Goal: Task Accomplishment & Management: Complete application form

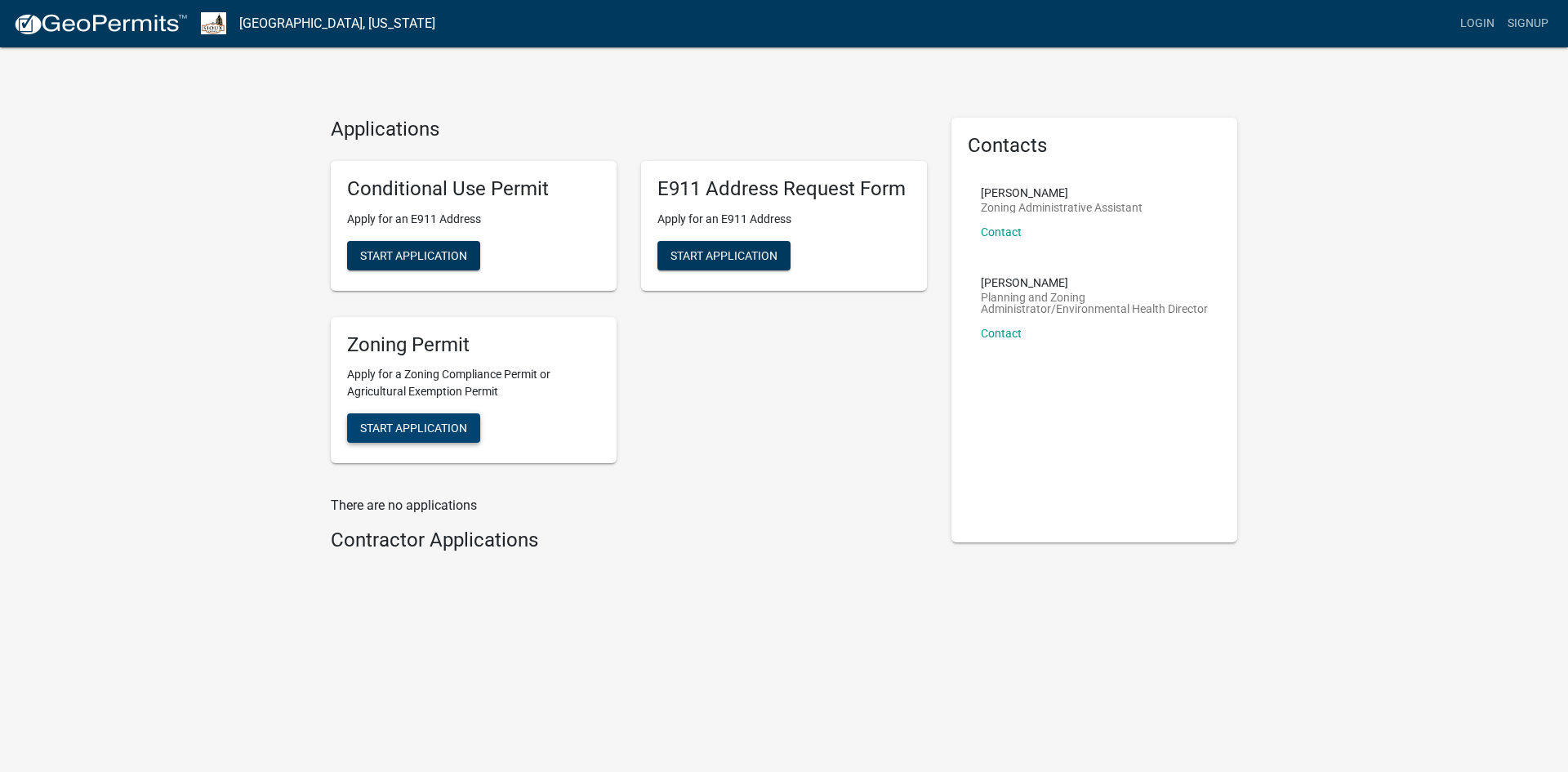
click at [445, 433] on span "Start Application" at bounding box center [414, 428] width 107 height 13
click at [433, 427] on span "Start Application" at bounding box center [414, 428] width 107 height 13
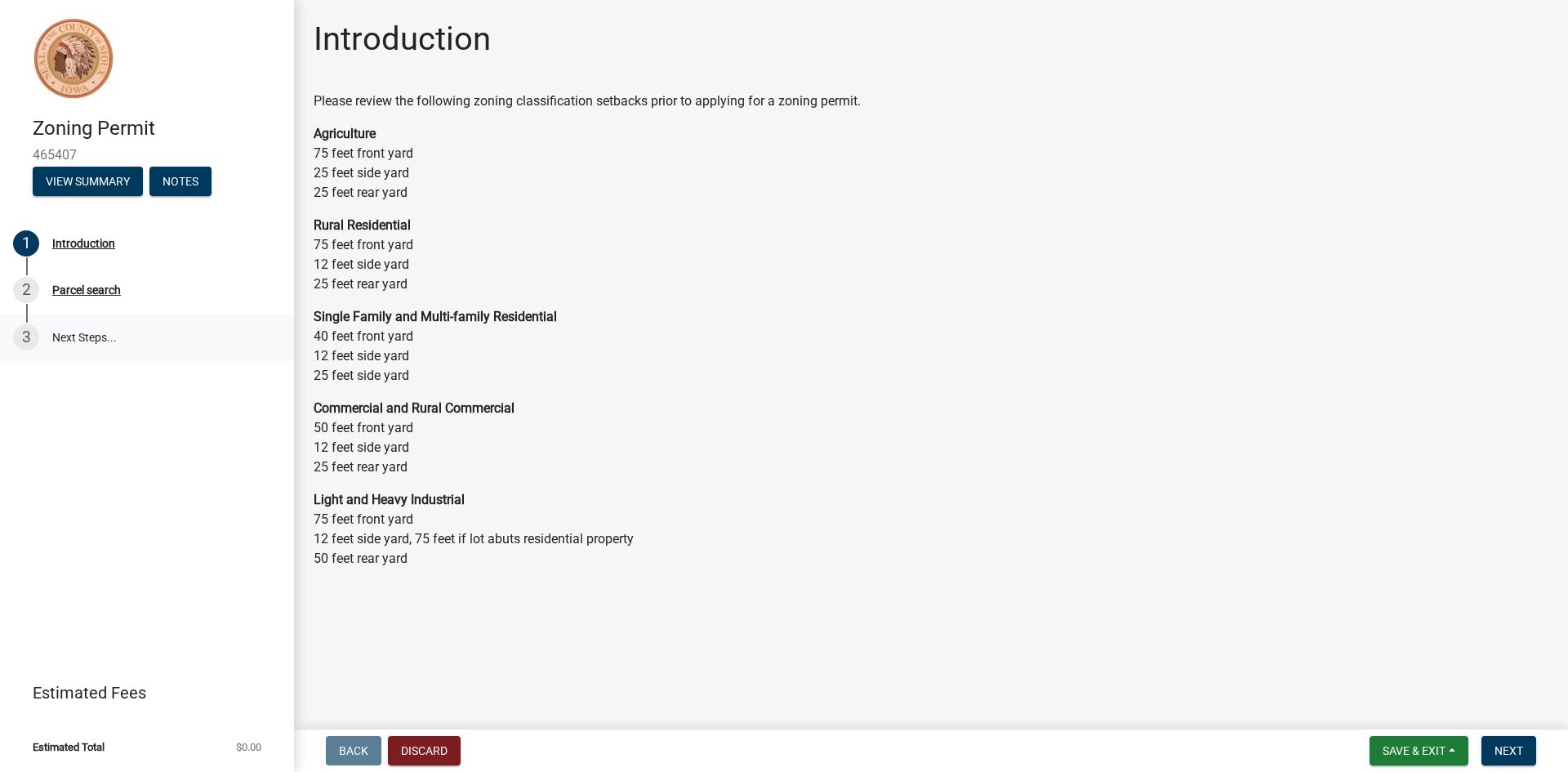
click at [82, 332] on link "3 Next Steps..." at bounding box center [147, 337] width 294 height 48
click at [1519, 750] on span "Next" at bounding box center [1508, 751] width 28 height 13
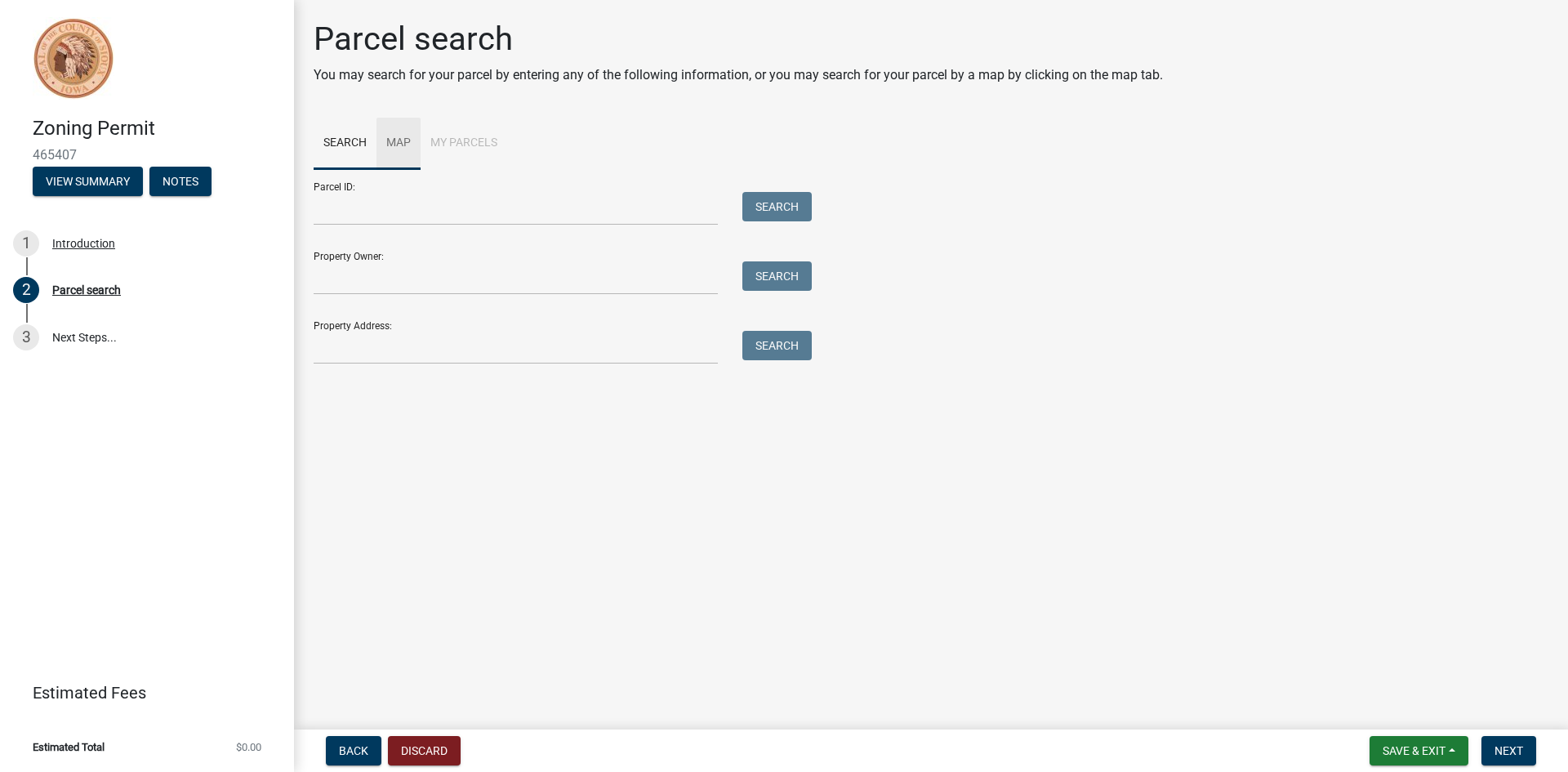
click at [401, 139] on link "Map" at bounding box center [398, 143] width 44 height 52
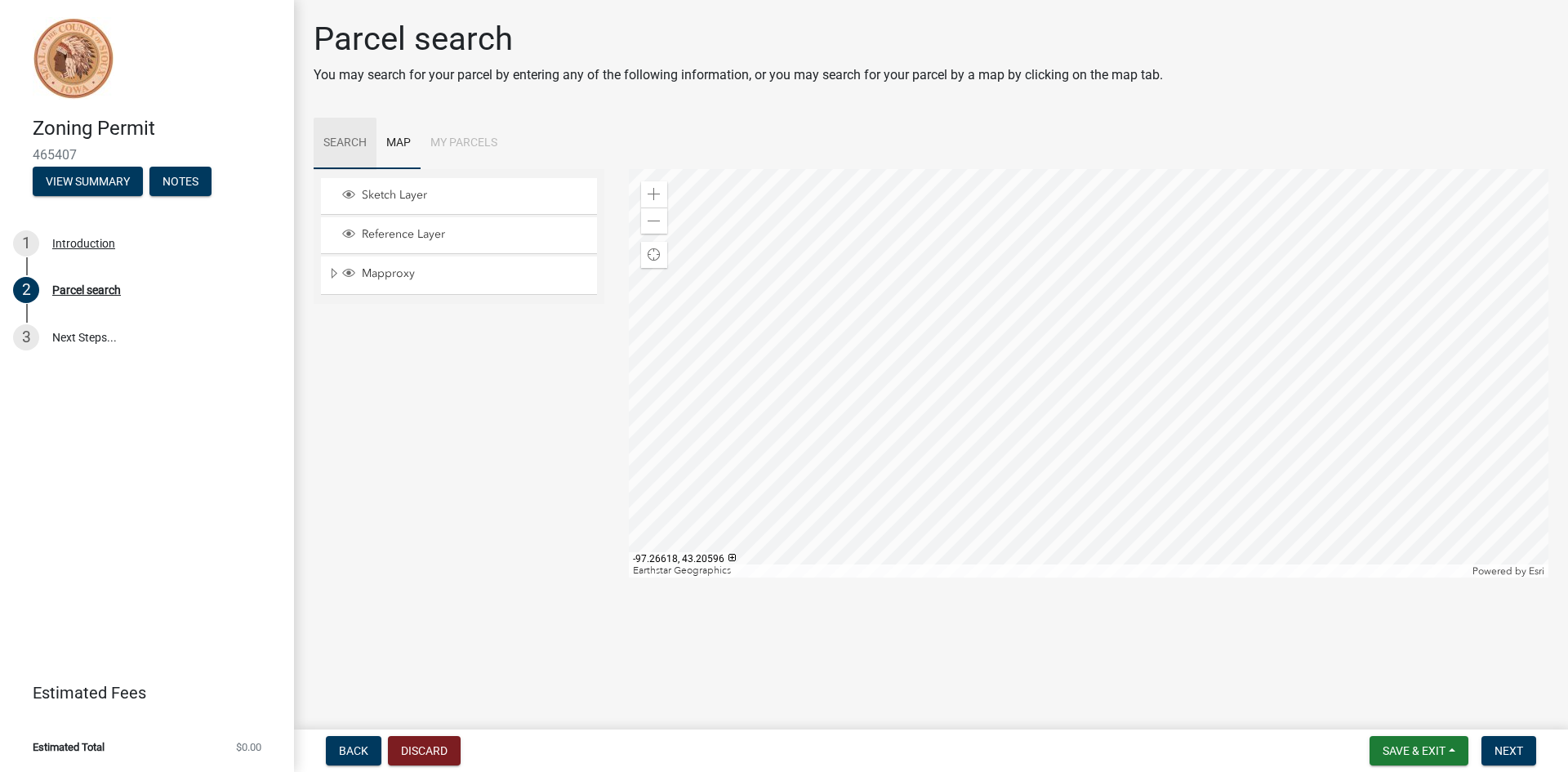
click at [343, 144] on link "Search" at bounding box center [344, 143] width 63 height 52
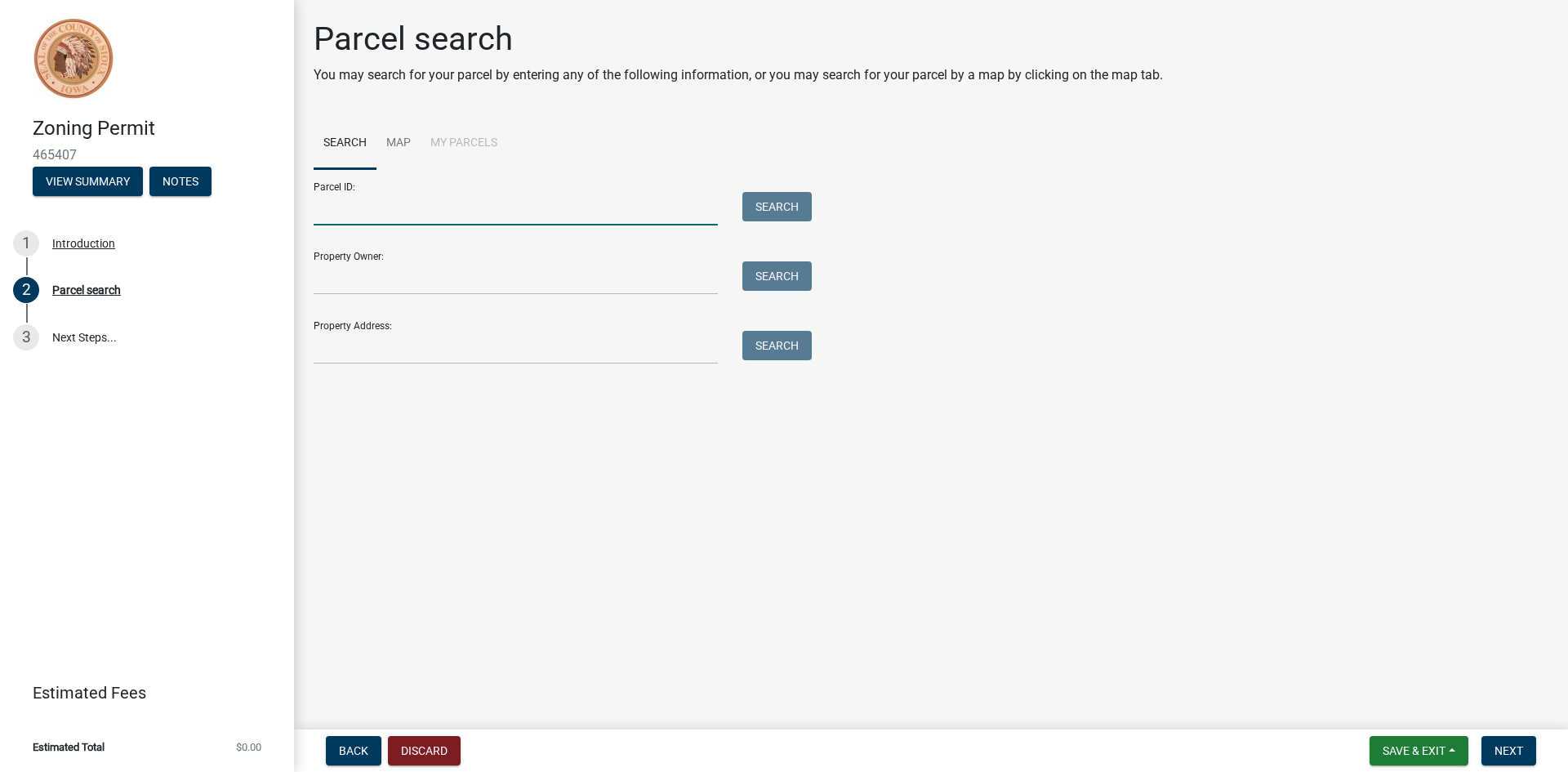
click at [380, 214] on input "Parcel ID:" at bounding box center [515, 209] width 404 height 34
type input "1632376007"
click at [763, 198] on button "Search" at bounding box center [777, 206] width 70 height 29
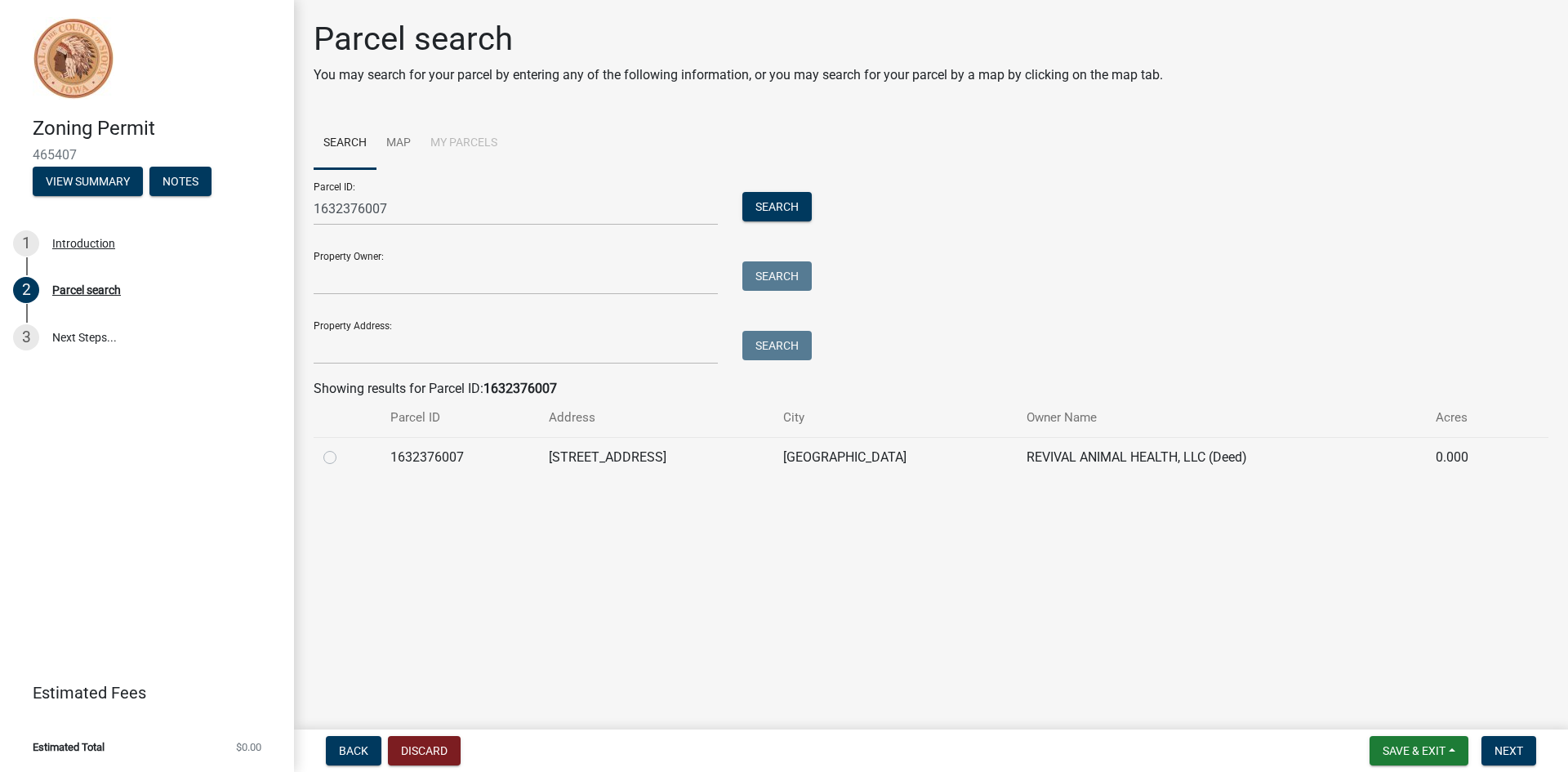
click at [343, 448] on label at bounding box center [343, 448] width 0 height 0
click at [343, 459] on input "radio" at bounding box center [348, 453] width 11 height 11
radio input "true"
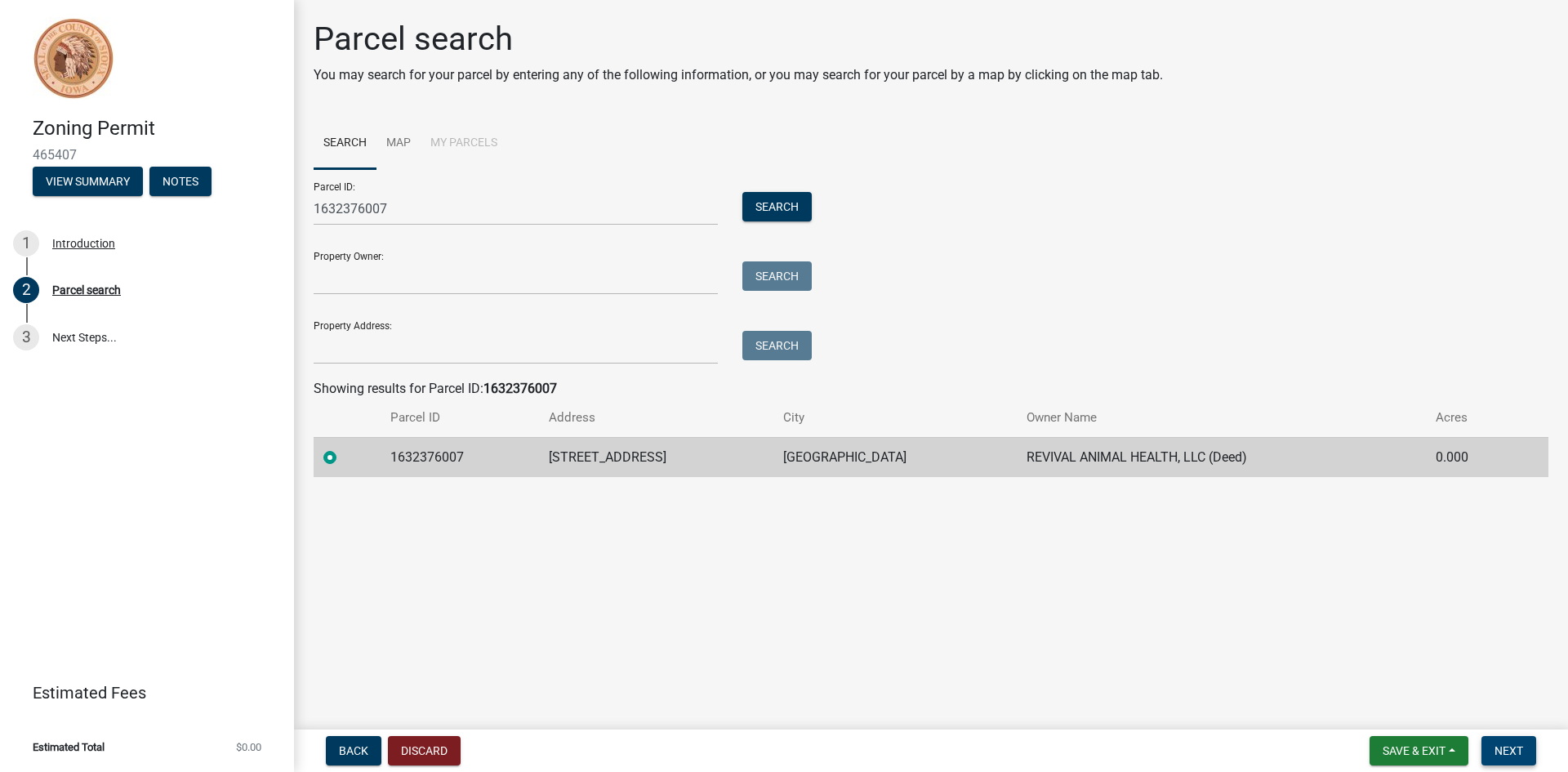
click at [1501, 749] on span "Next" at bounding box center [1508, 751] width 28 height 13
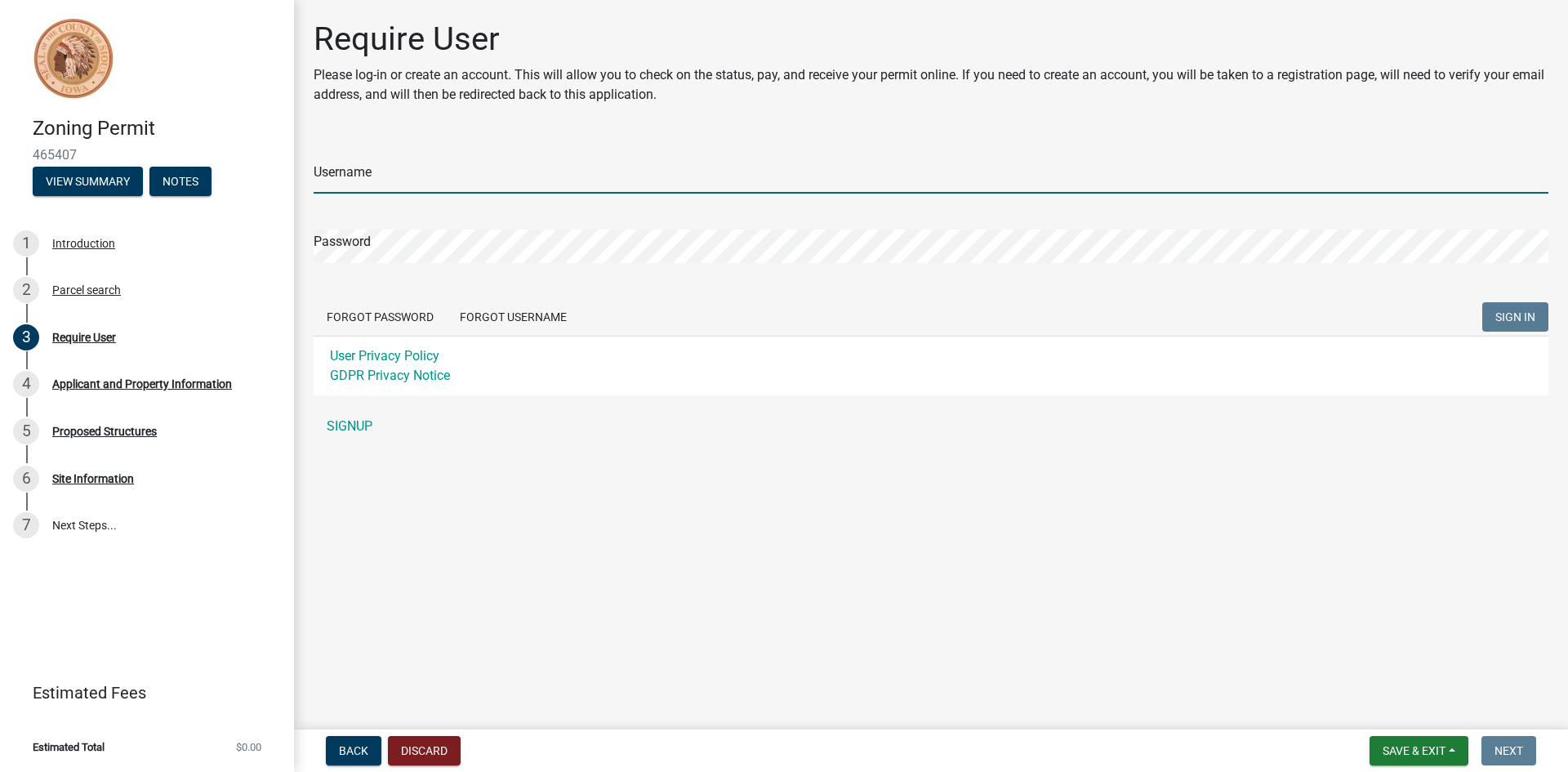
click at [348, 180] on input "Username" at bounding box center [931, 177] width 1235 height 34
type input "BoumaCompany"
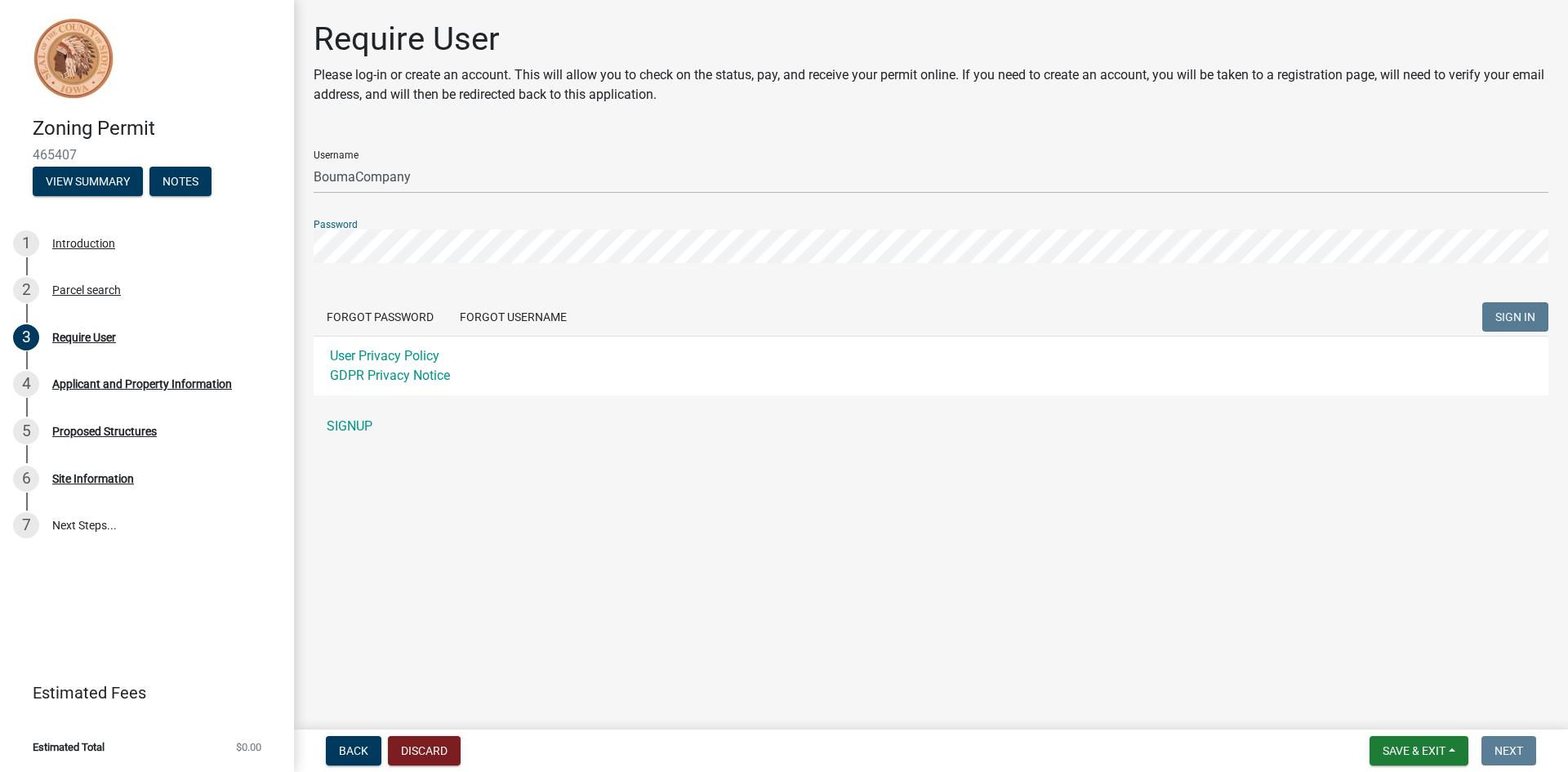
click at [343, 427] on div "Username BoumaCompany Password Forgot Password Forgot Username SIGN IN User Pri…" at bounding box center [931, 290] width 1235 height 305
click at [338, 422] on link "SIGNUP" at bounding box center [931, 426] width 1235 height 33
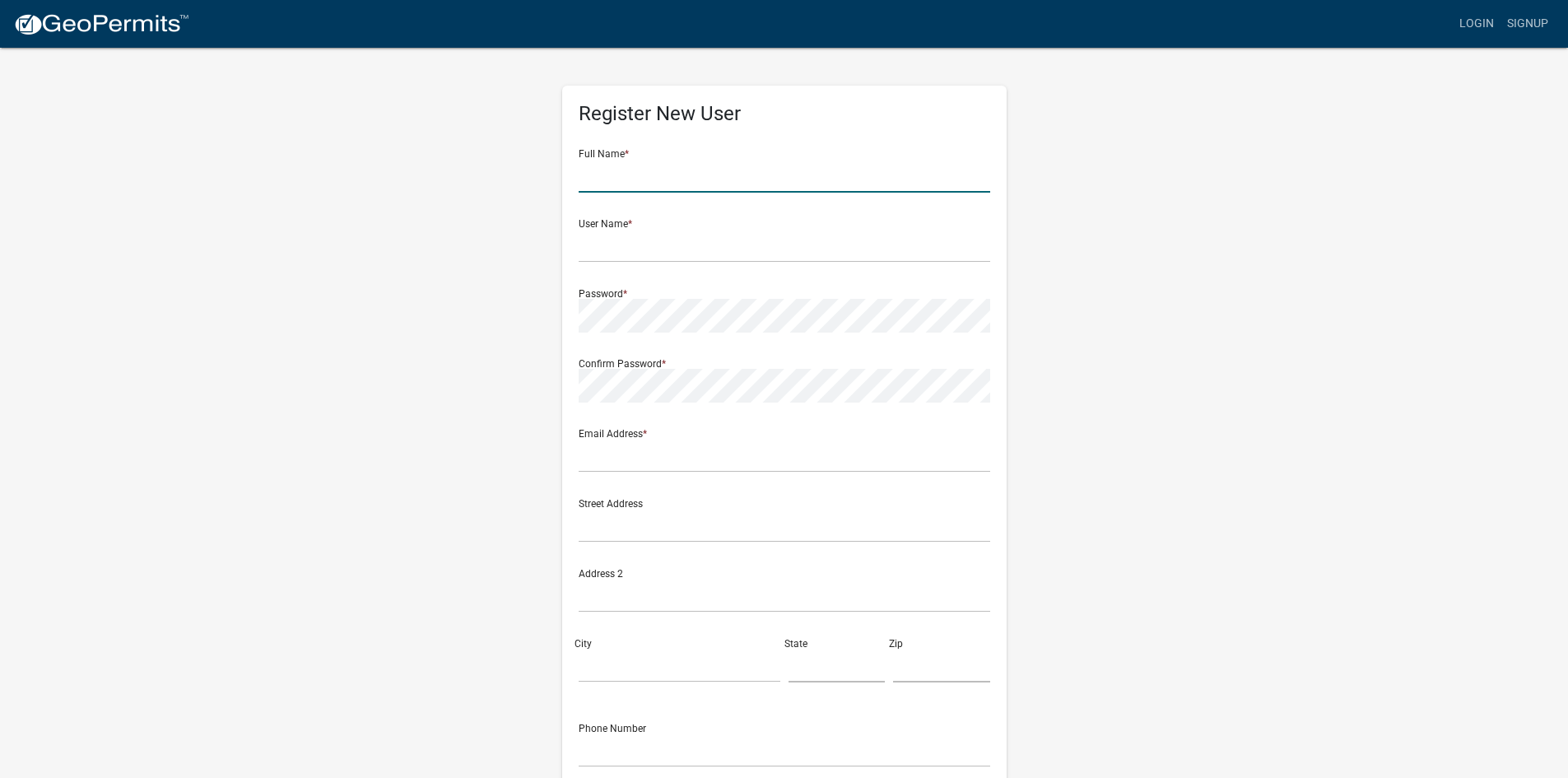
click at [654, 181] on input "text" at bounding box center [784, 176] width 411 height 34
type input "Dave Goslinga"
type input "[PERSON_NAME][EMAIL_ADDRESS][DOMAIN_NAME]"
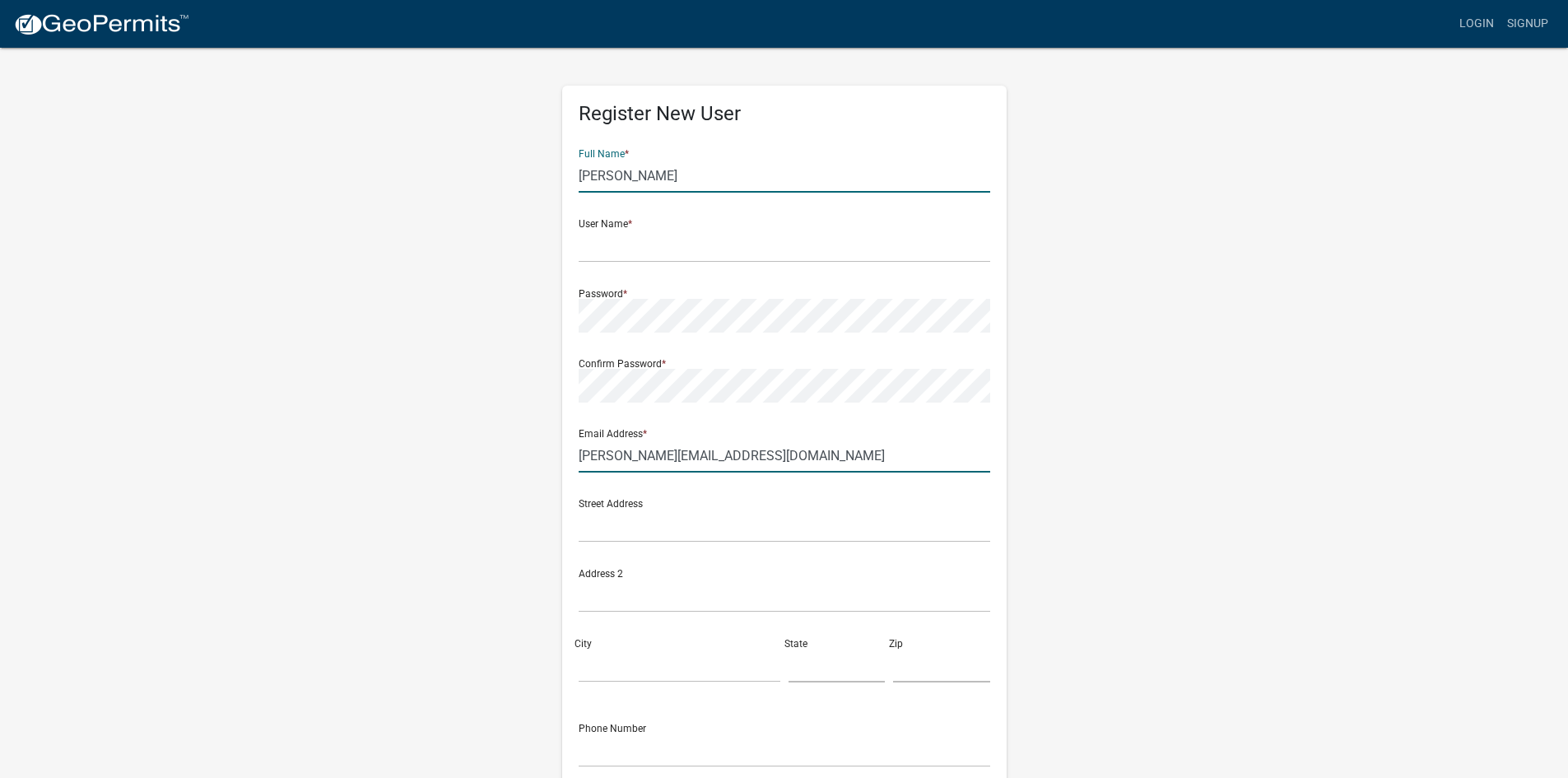
type input "1503 8th St SE"
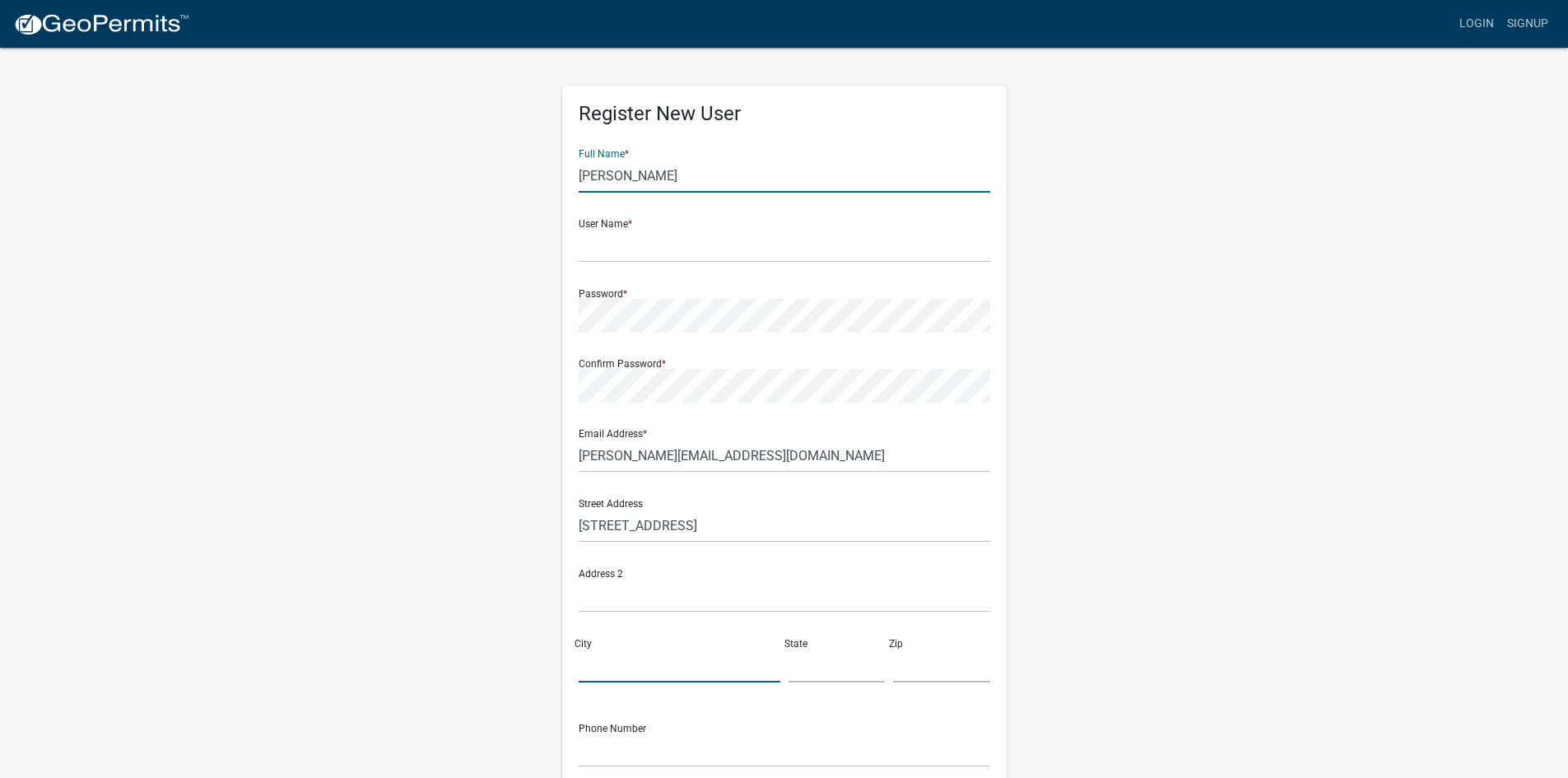
type input "Orange City"
type input "Iowa"
type input "51250"
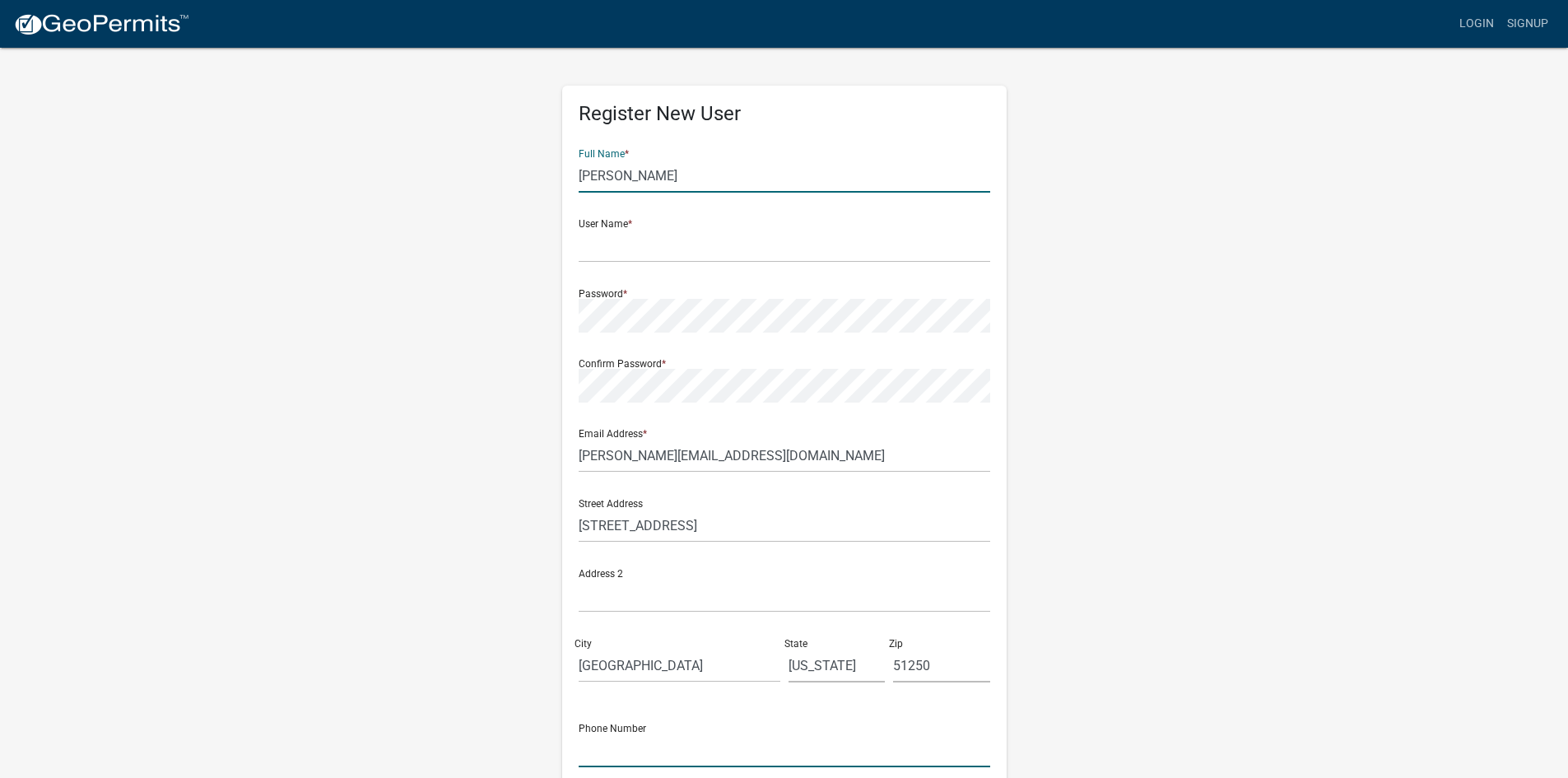
type input "7127373310"
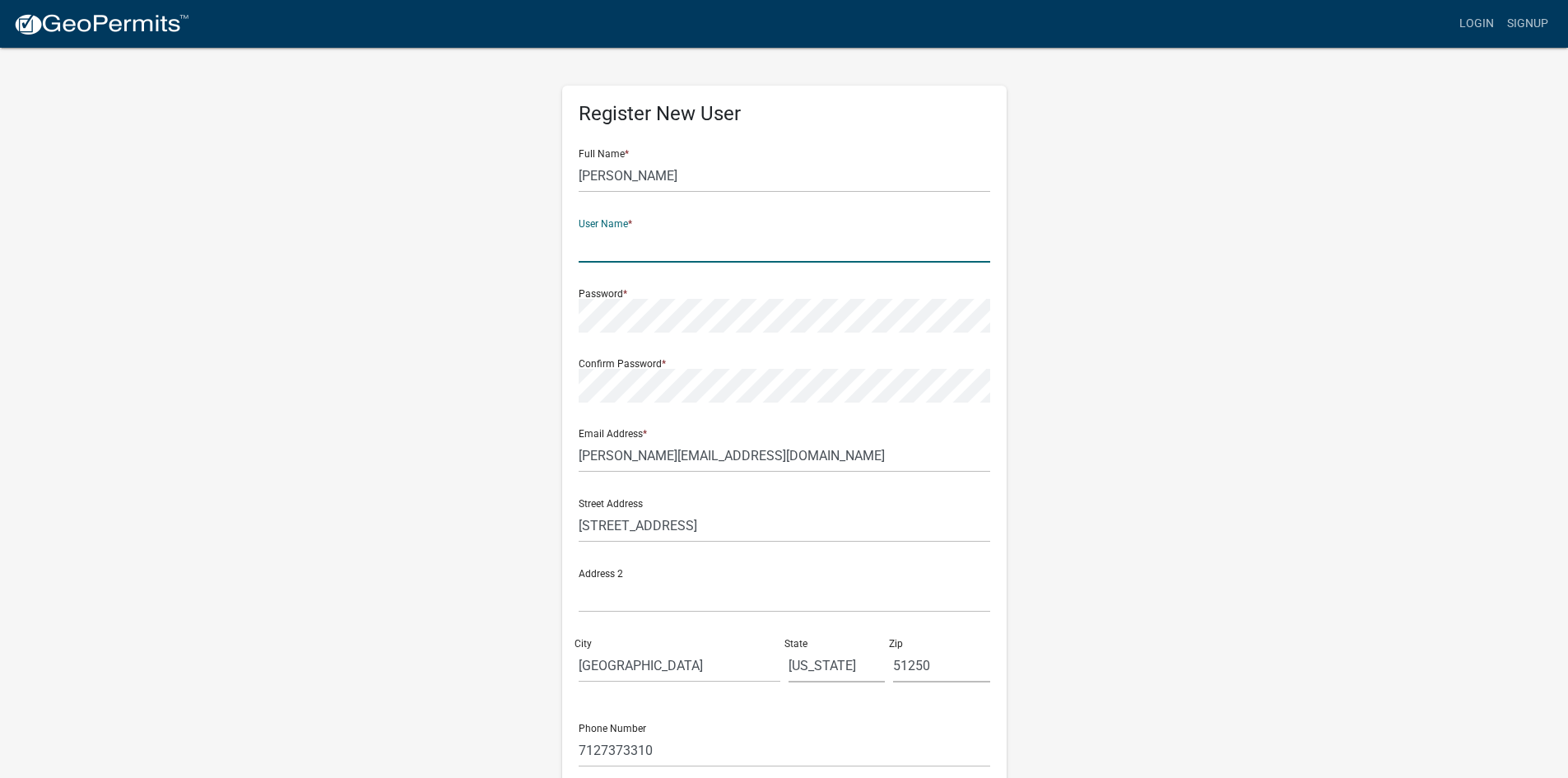
click at [675, 254] on input "text" at bounding box center [784, 246] width 411 height 34
type input "BoumaCompany"
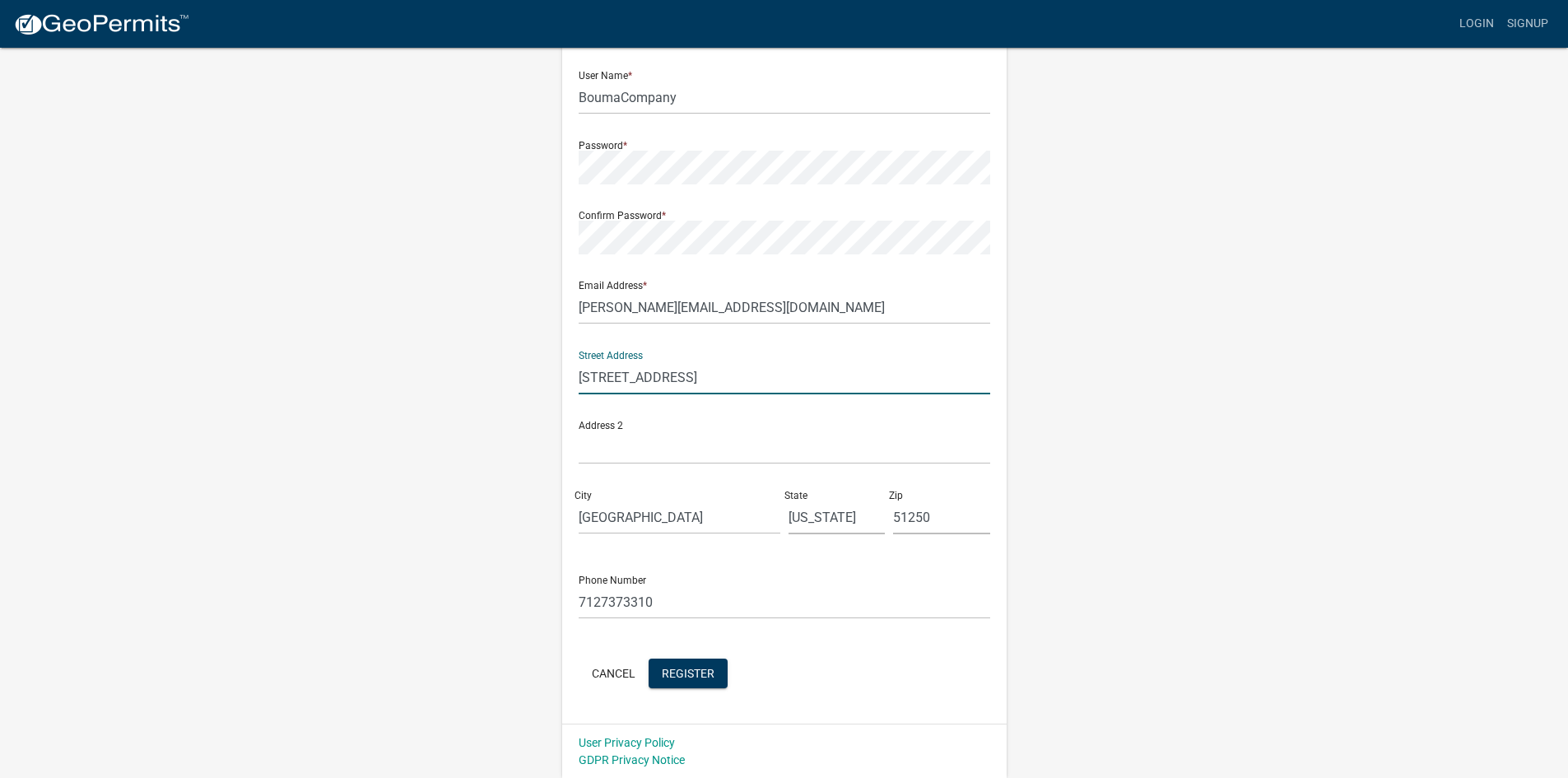
scroll to position [149, 0]
click at [686, 670] on span "Register" at bounding box center [688, 672] width 52 height 14
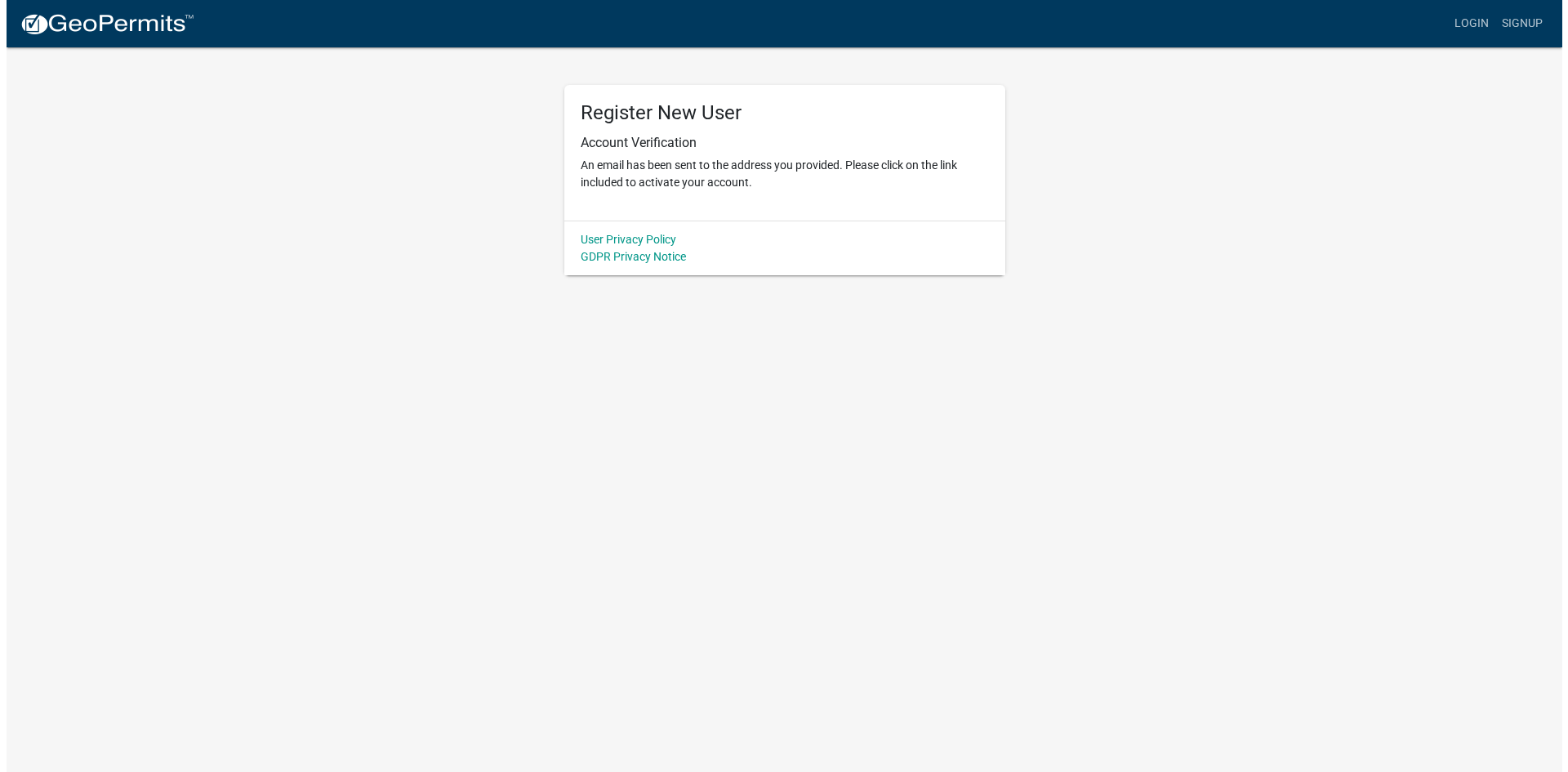
scroll to position [0, 0]
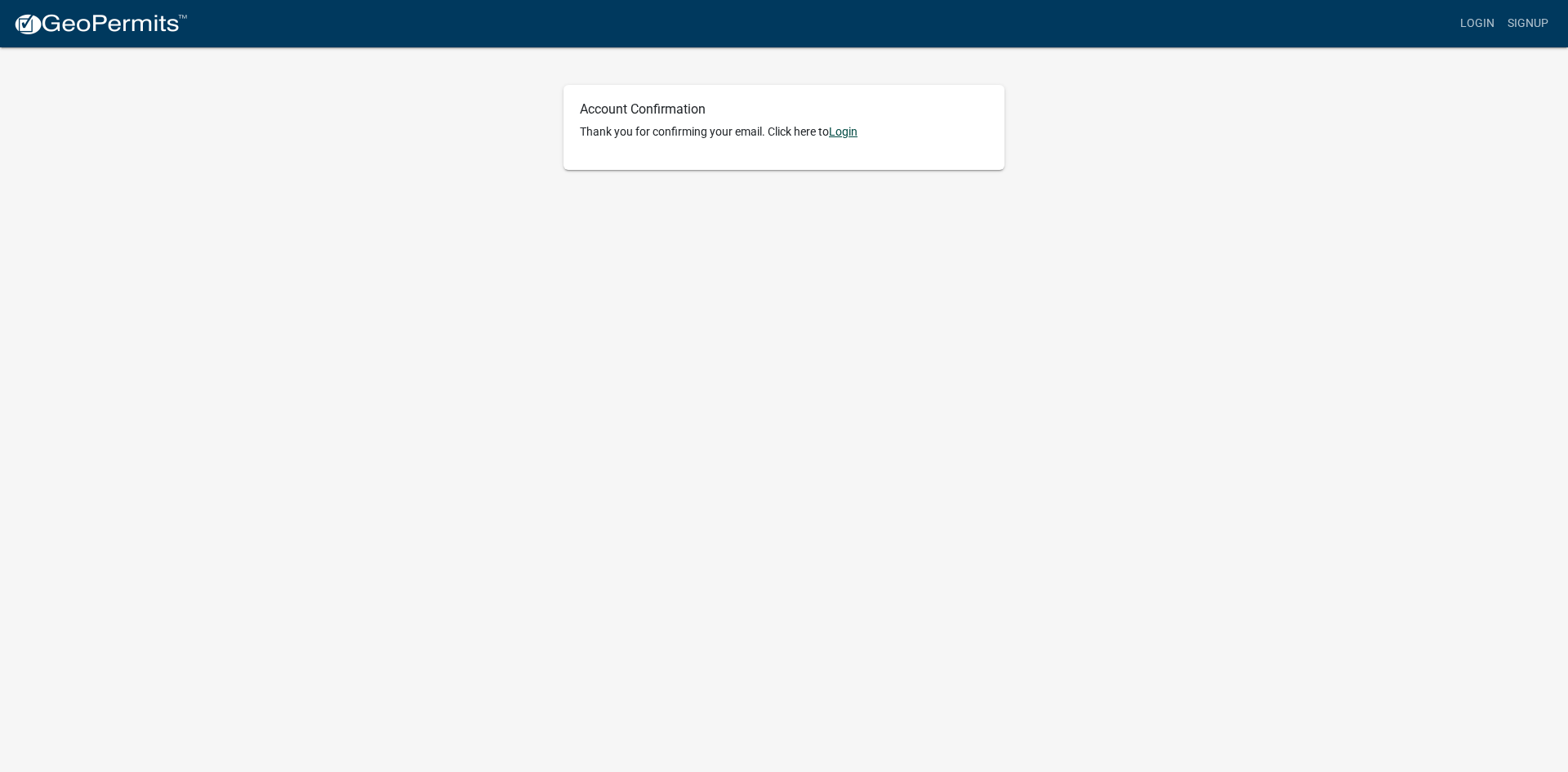
click at [855, 133] on link "Login" at bounding box center [843, 132] width 28 height 13
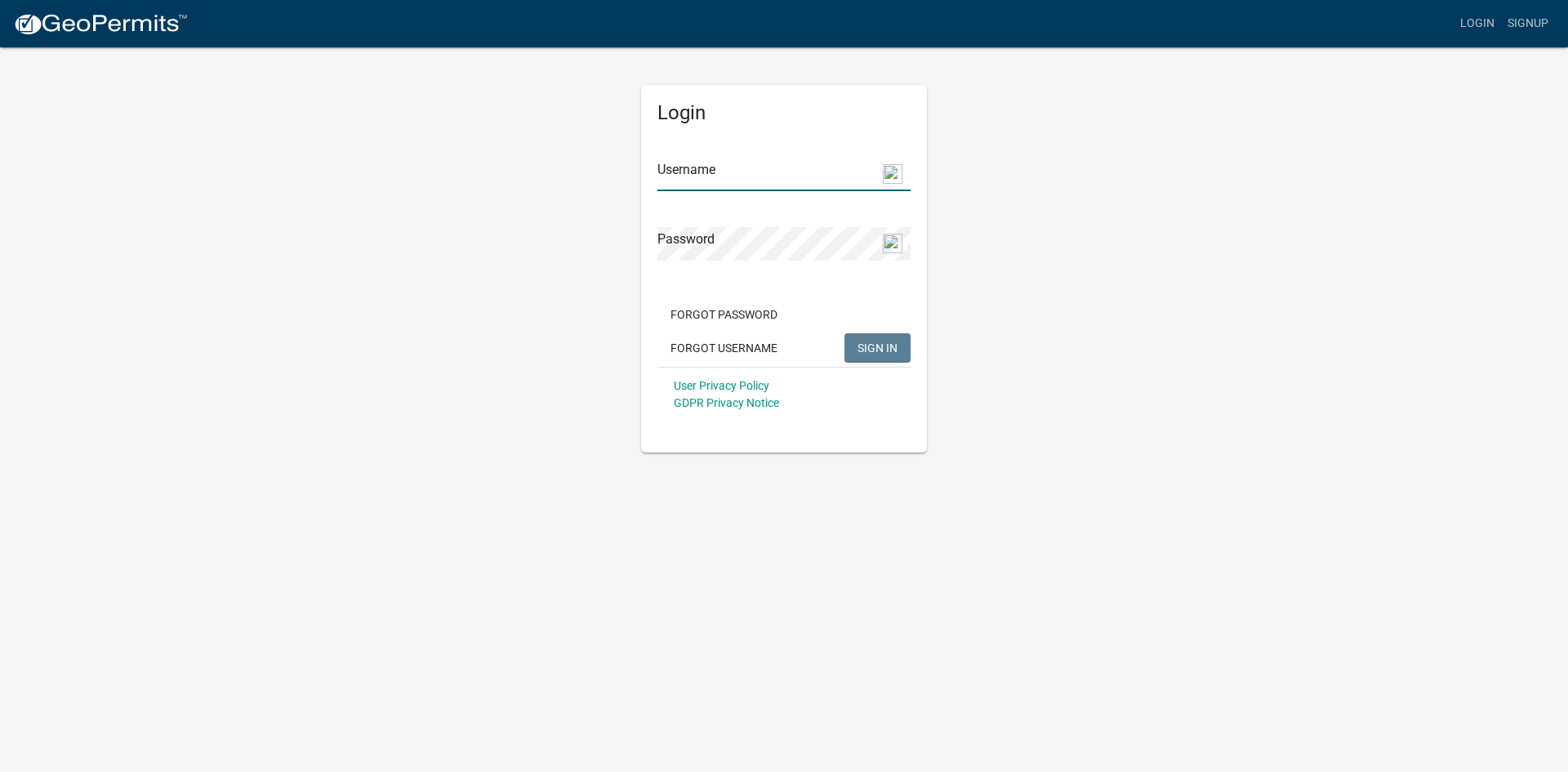
type input "BoumaCompany"
click at [901, 347] on button "SIGN IN" at bounding box center [877, 348] width 66 height 29
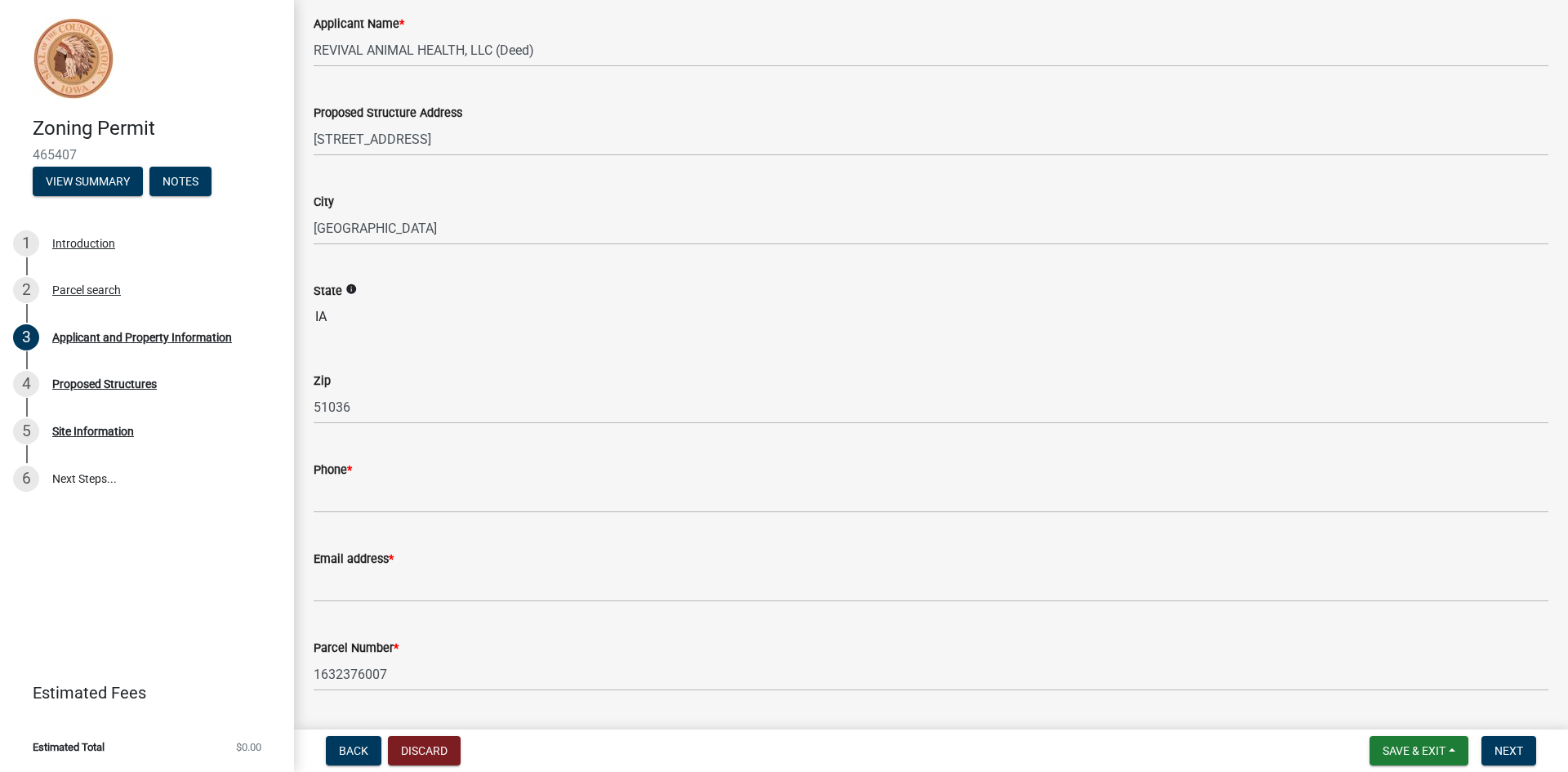
scroll to position [163, 0]
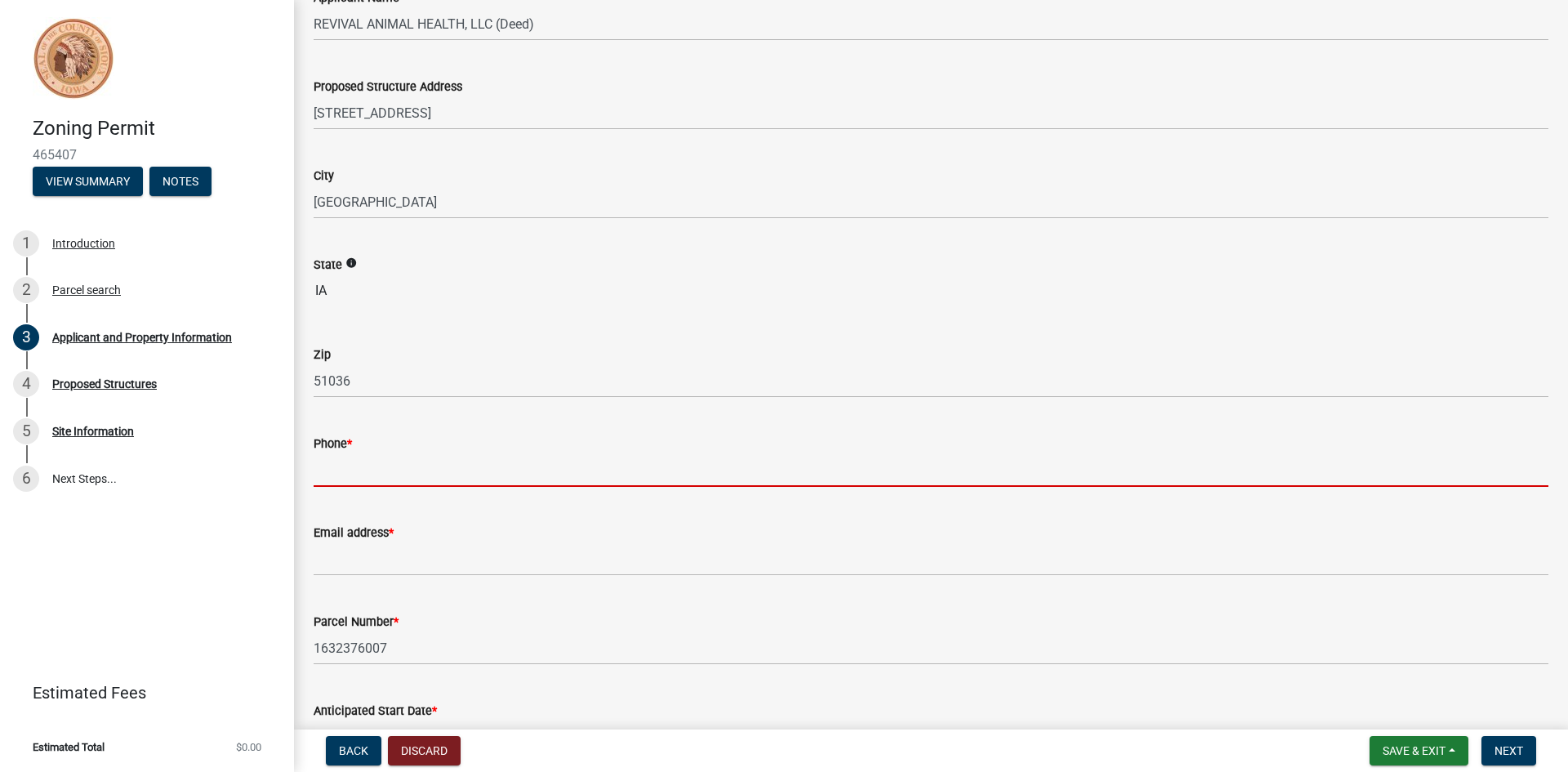
click at [388, 470] on input "Phone *" at bounding box center [931, 470] width 1235 height 34
type input "7127373310"
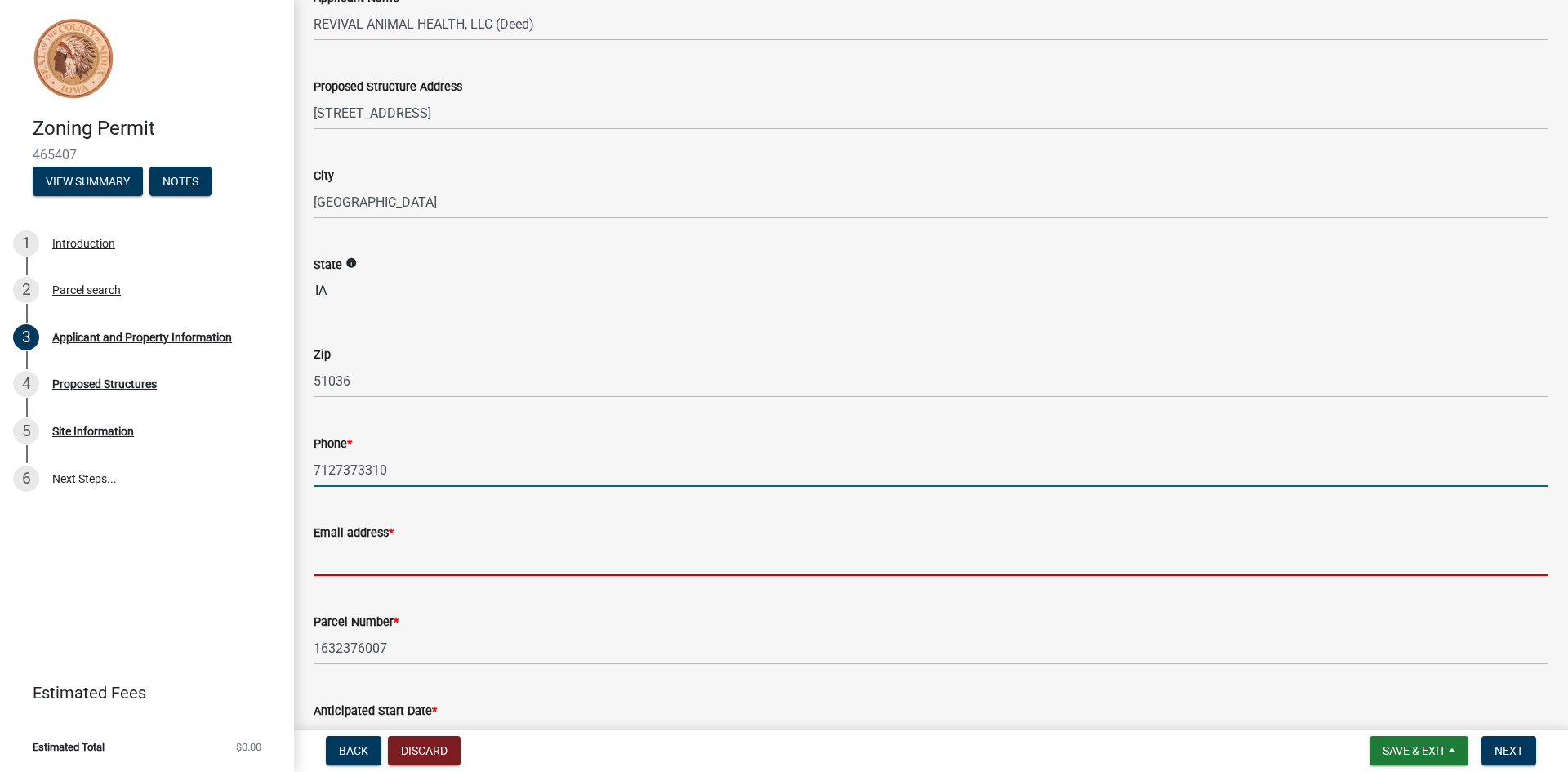
type input "[PERSON_NAME][EMAIL_ADDRESS][DOMAIN_NAME]"
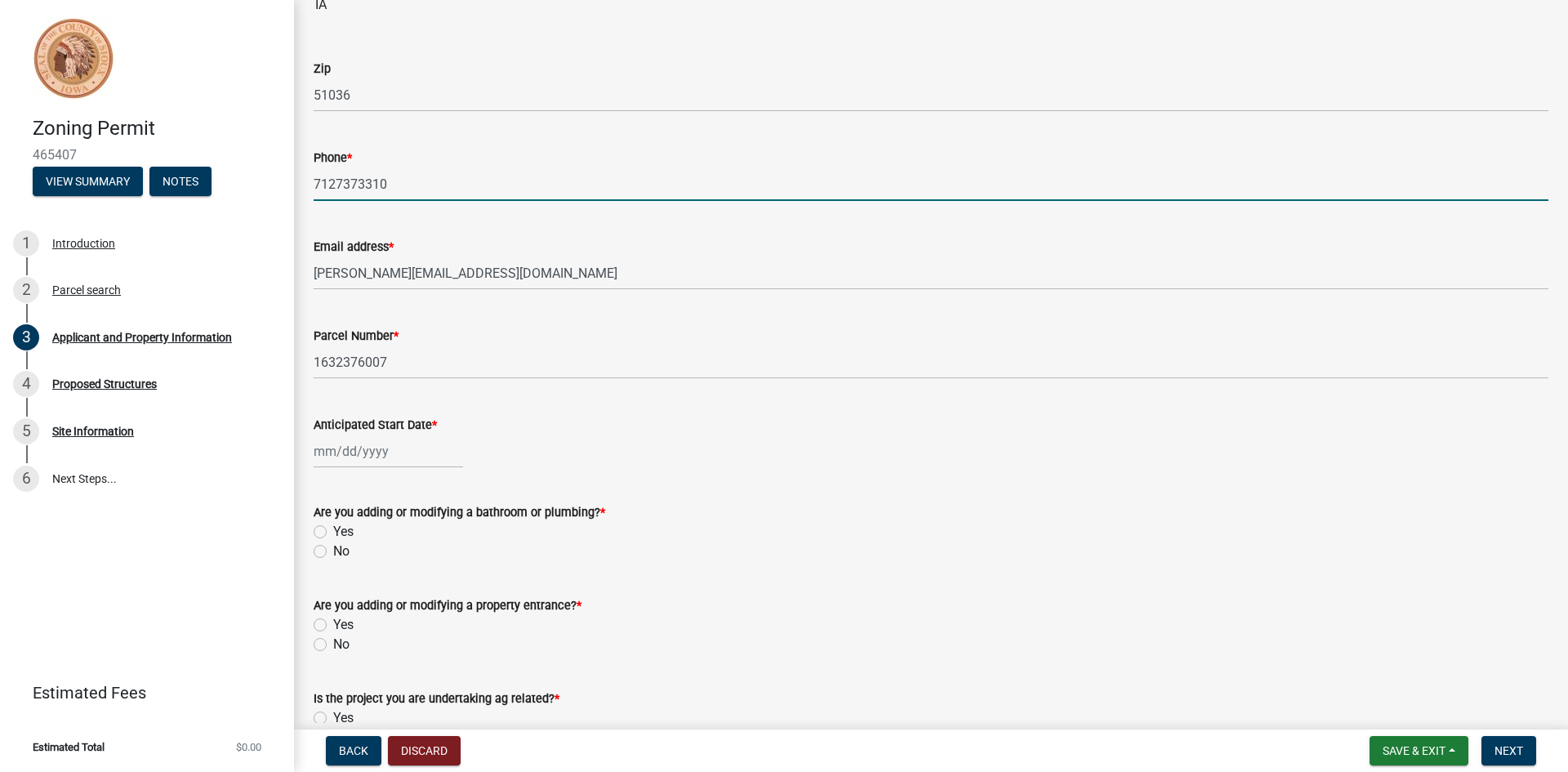
scroll to position [490, 0]
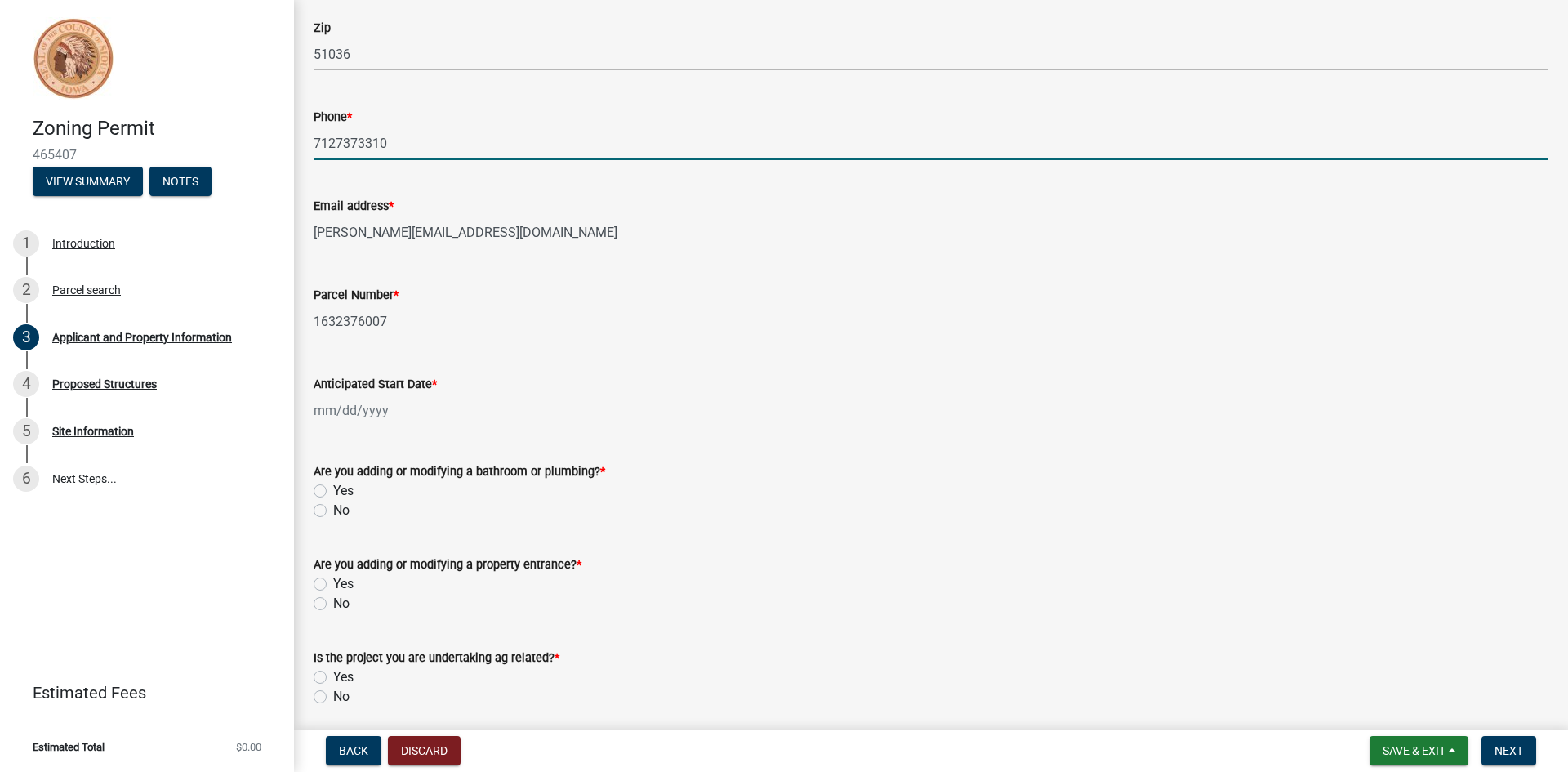
click at [324, 412] on div at bounding box center [388, 411] width 149 height 34
select select "8"
select select "2025"
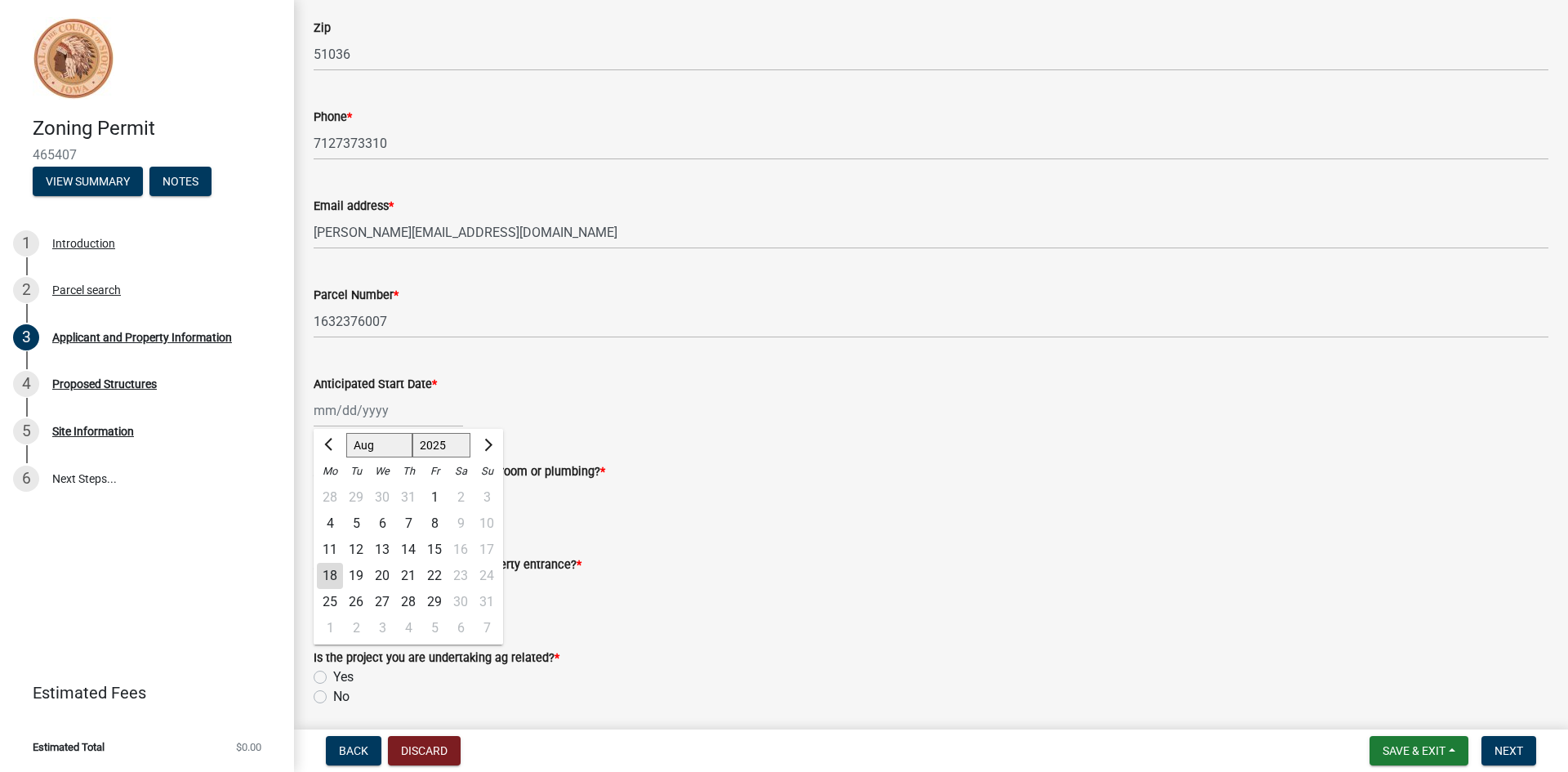
click at [378, 577] on div "20" at bounding box center [381, 575] width 26 height 26
type input "[DATE]"
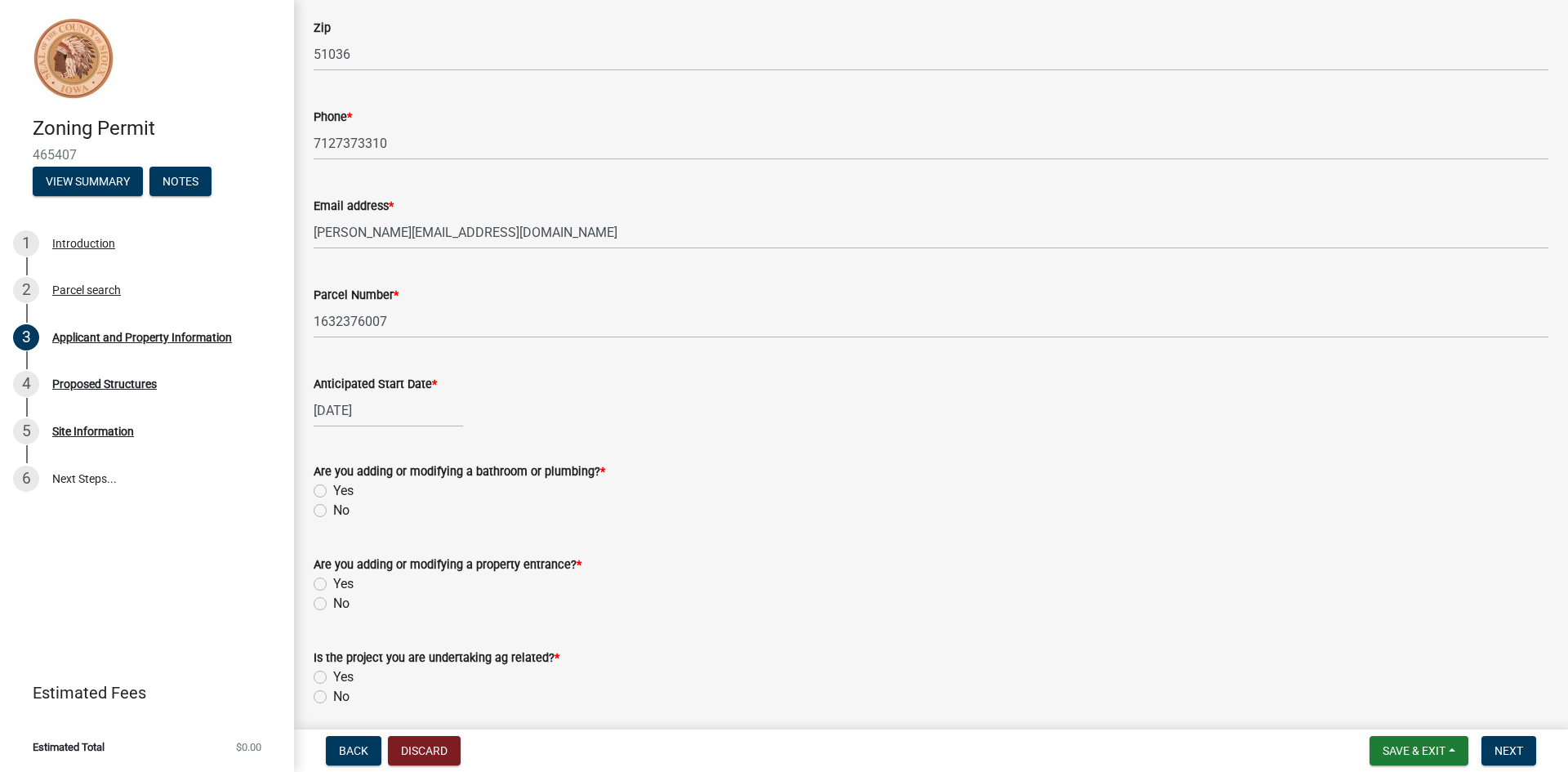
click at [334, 509] on label "No" at bounding box center [341, 510] width 16 height 19
click at [334, 509] on input "No" at bounding box center [339, 505] width 11 height 11
radio input "true"
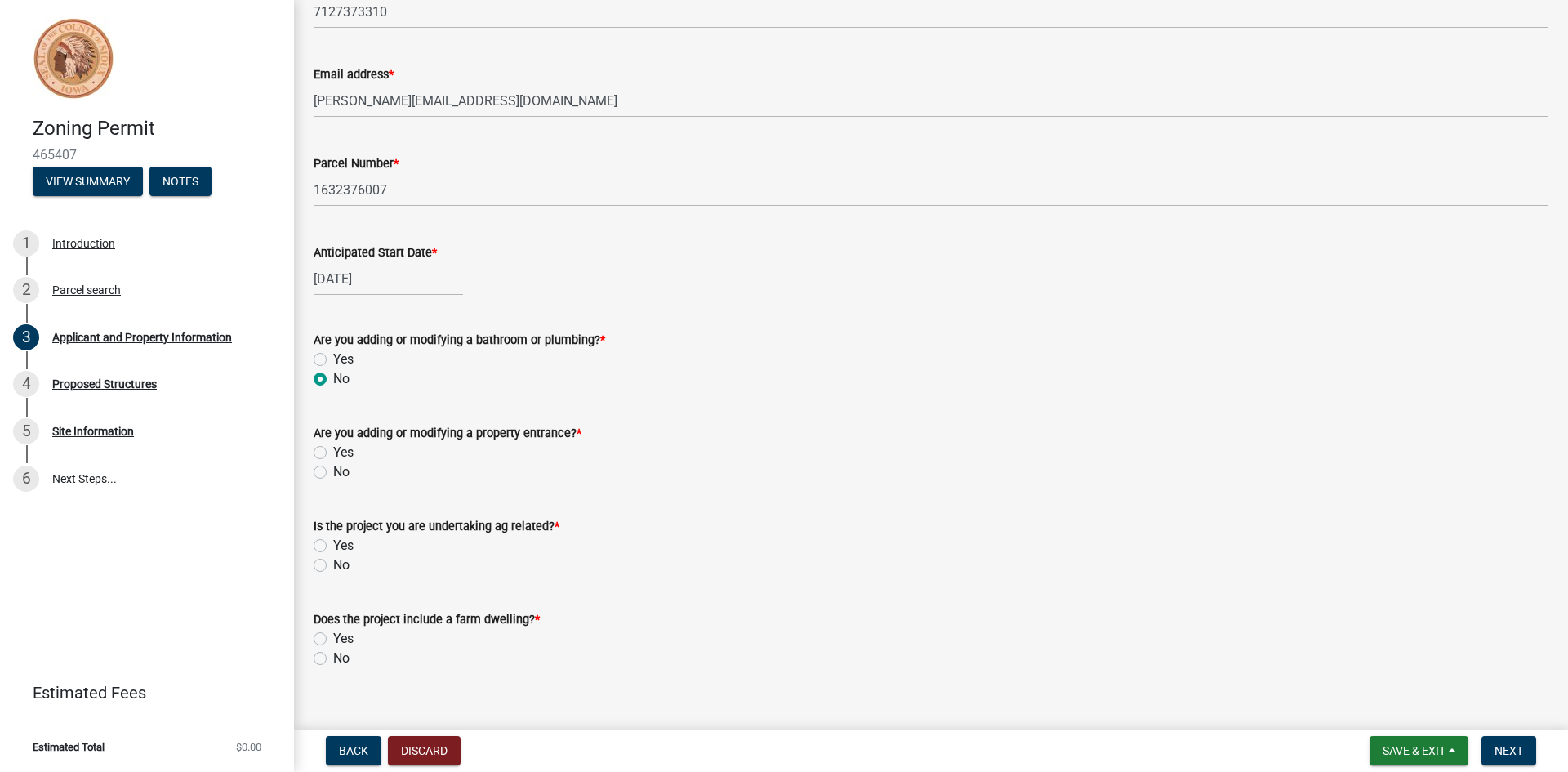
scroll to position [645, 0]
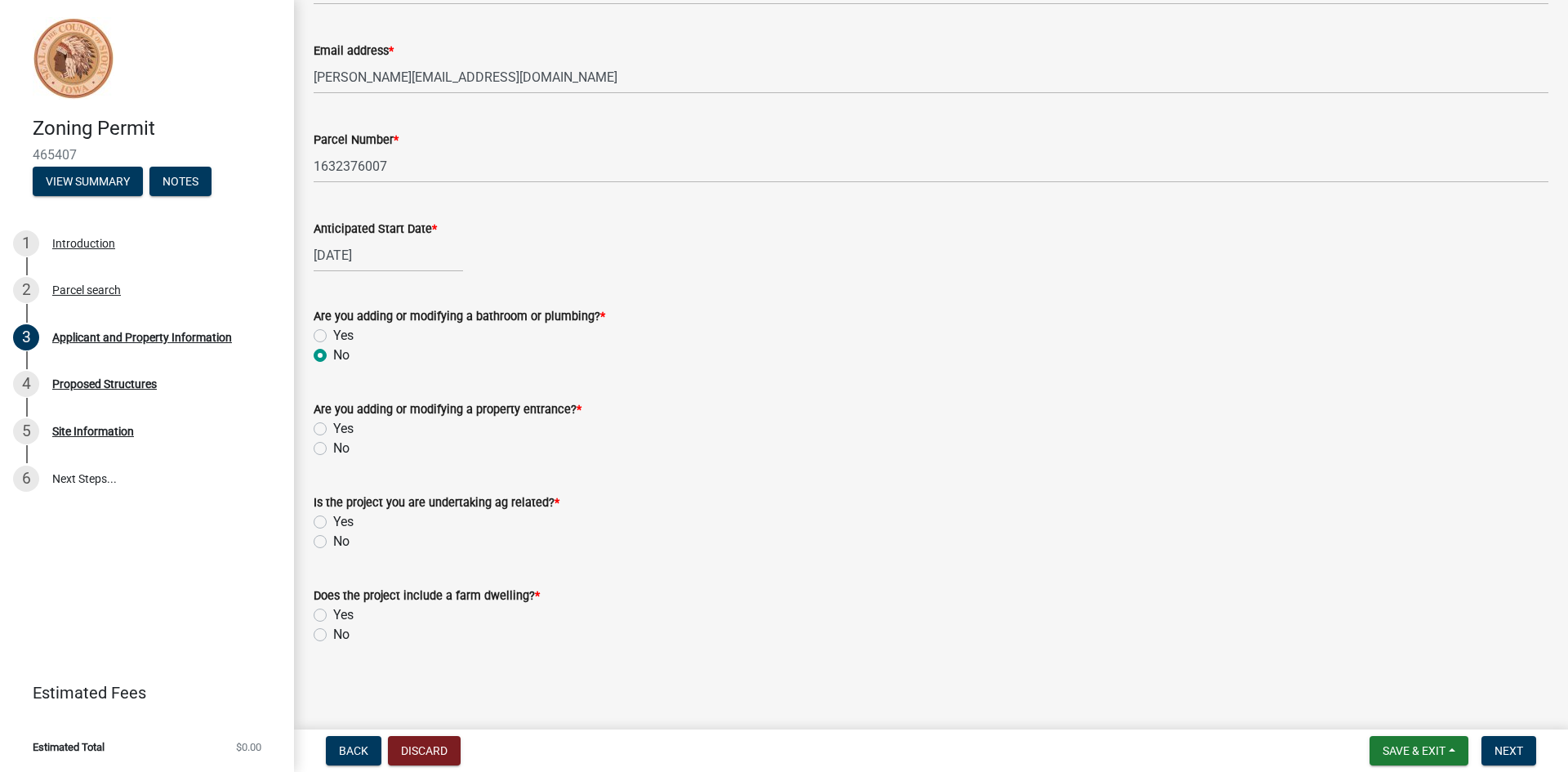
click at [334, 449] on label "No" at bounding box center [341, 448] width 16 height 19
click at [334, 449] on input "No" at bounding box center [339, 443] width 11 height 11
radio input "true"
click at [334, 541] on label "No" at bounding box center [341, 541] width 16 height 19
click at [334, 541] on input "No" at bounding box center [339, 536] width 11 height 11
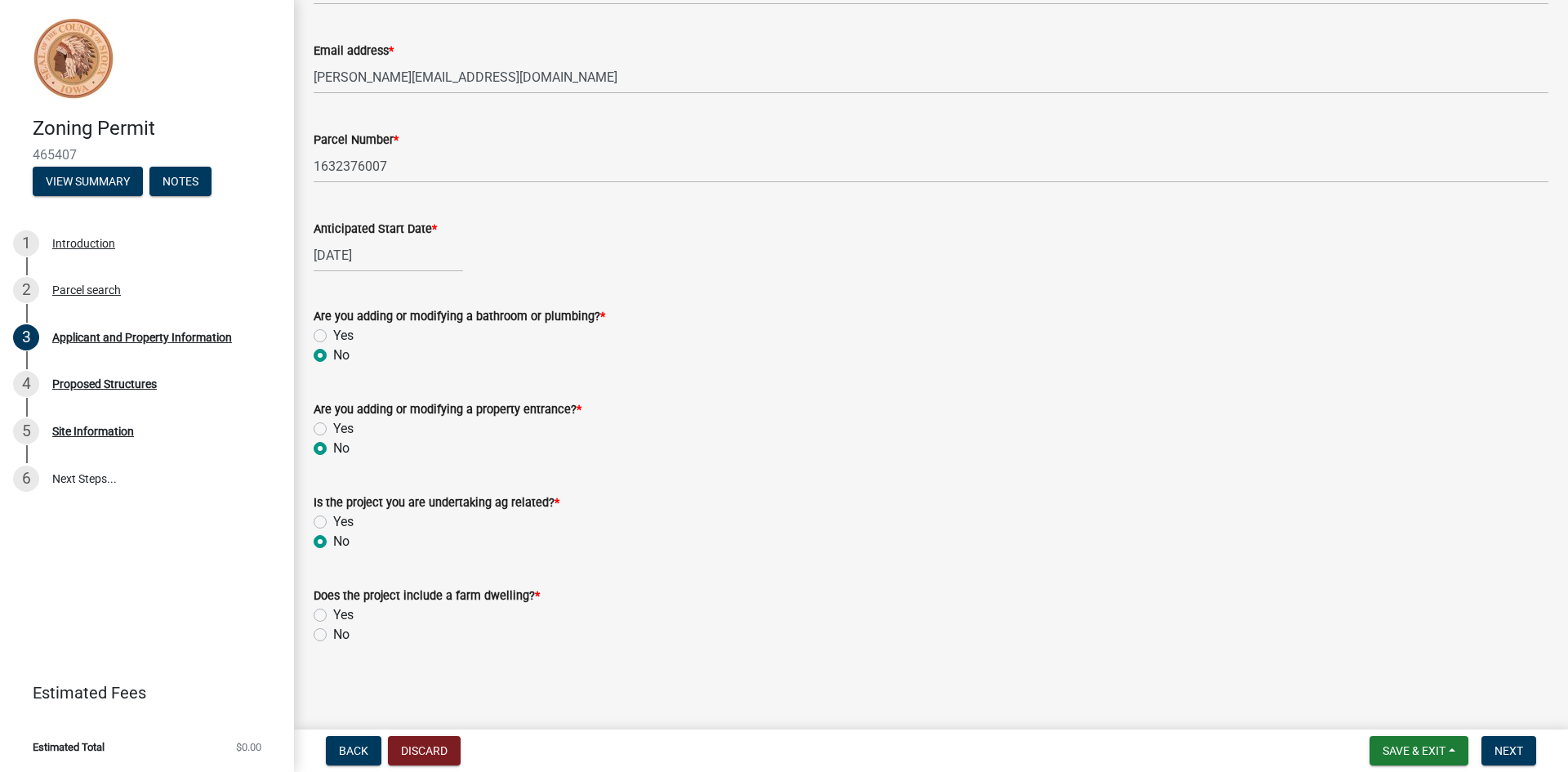
radio input "true"
click at [334, 639] on label "No" at bounding box center [341, 635] width 16 height 19
click at [334, 635] on input "No" at bounding box center [339, 630] width 11 height 11
radio input "true"
click at [1512, 754] on span "Next" at bounding box center [1508, 751] width 28 height 13
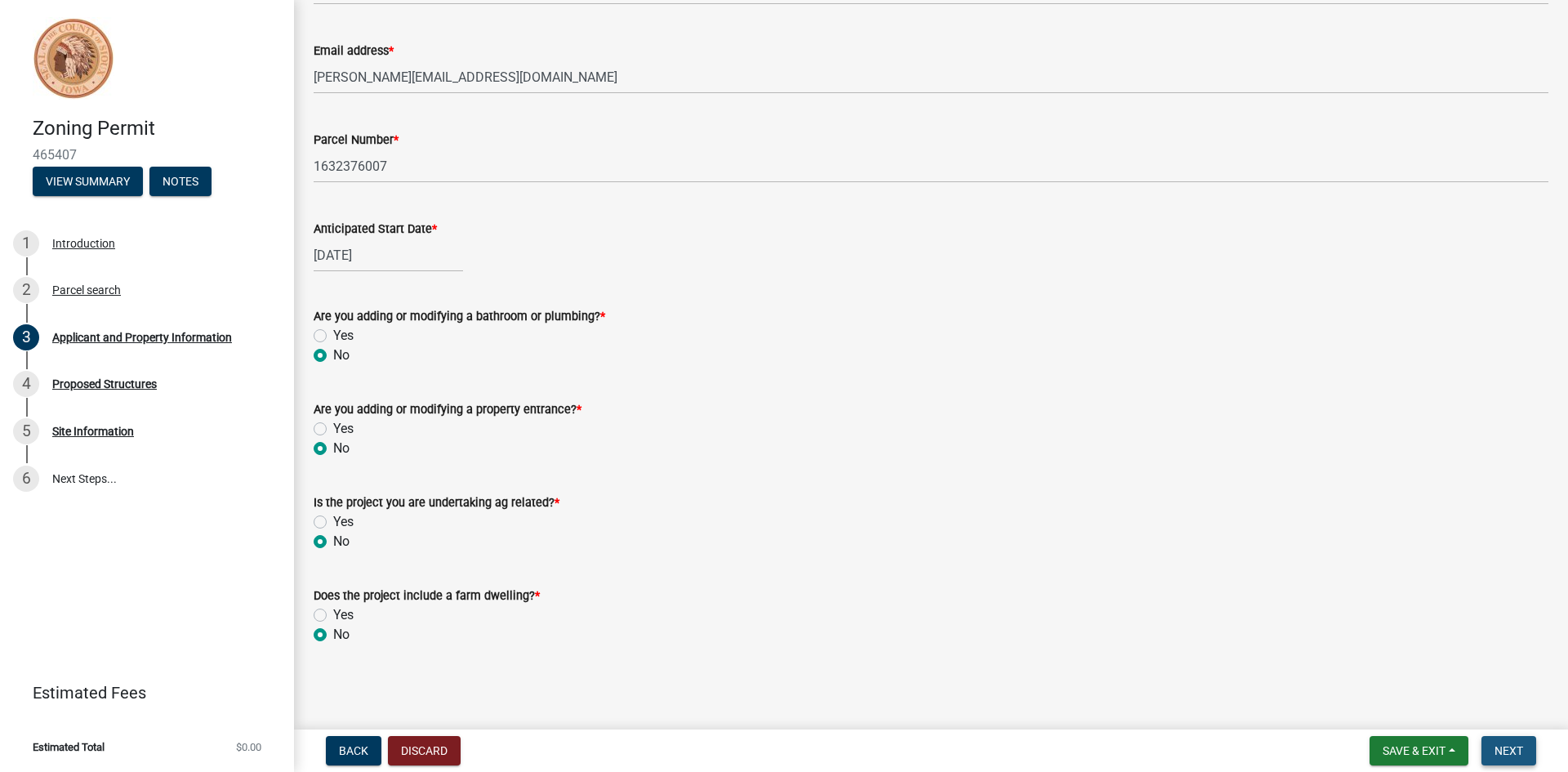
scroll to position [0, 0]
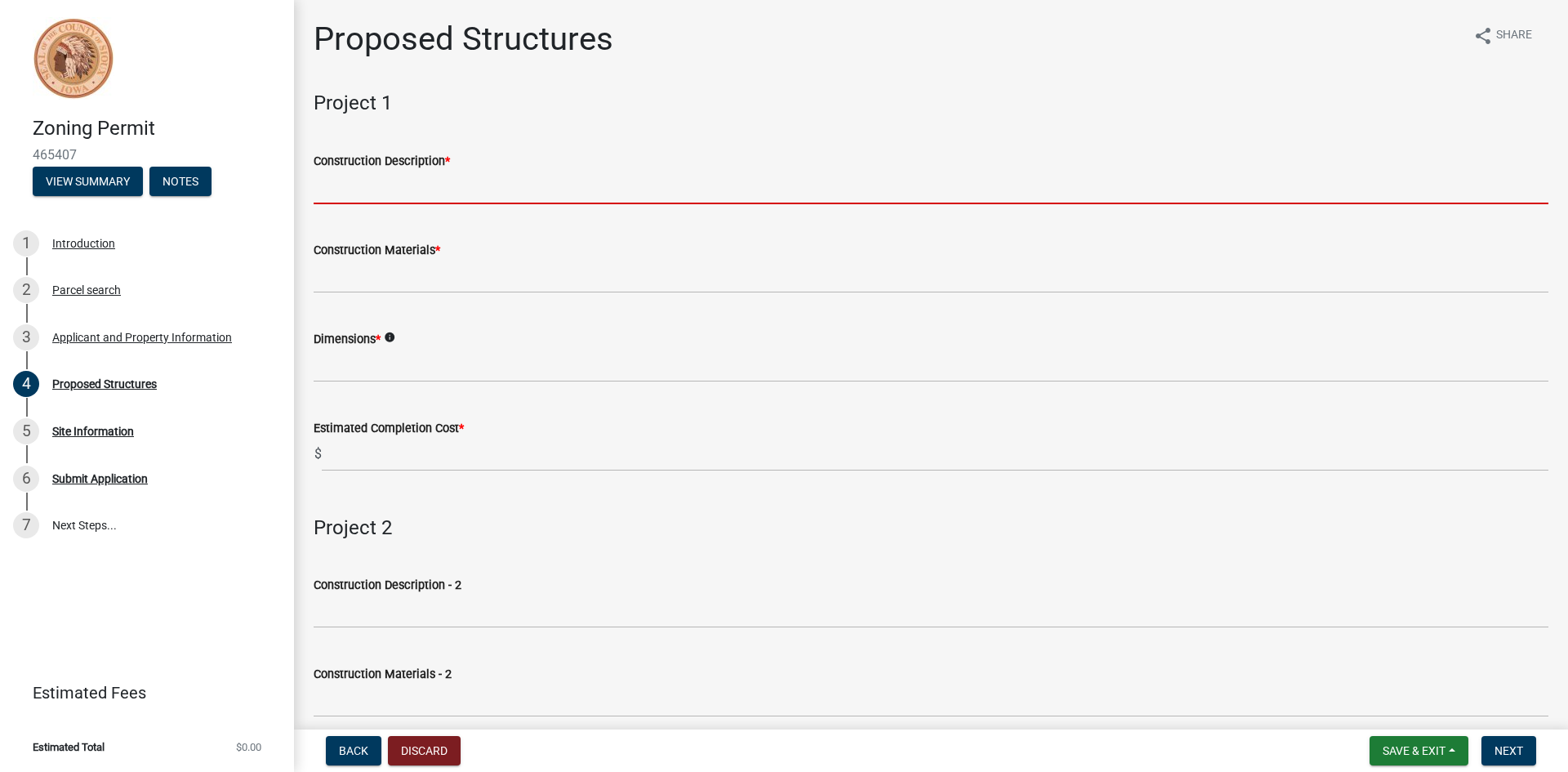
click at [402, 179] on input "Construction Description *" at bounding box center [931, 188] width 1235 height 34
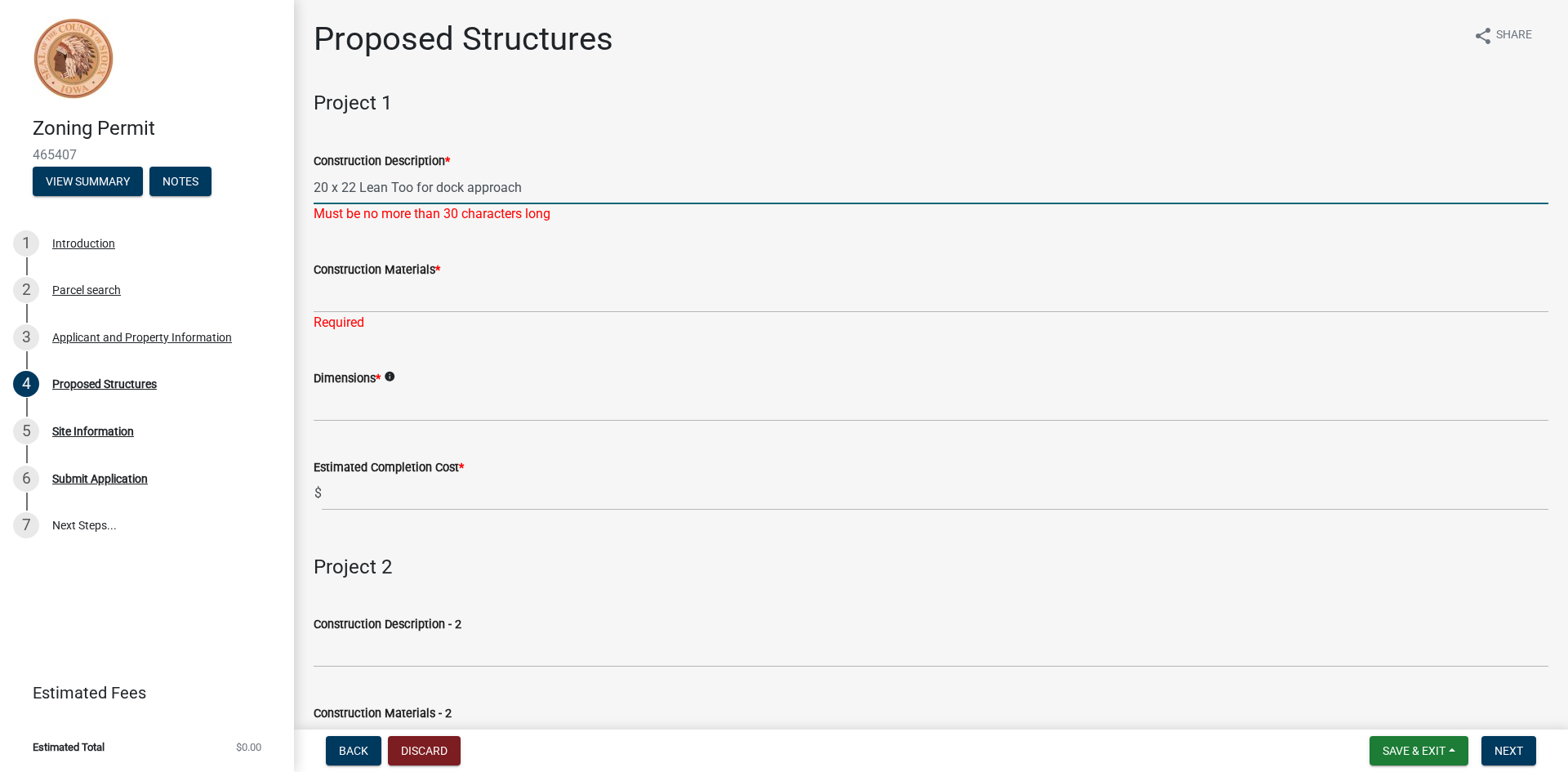
click at [525, 185] on input "20 x 22 Lean Too for dock approach" at bounding box center [931, 188] width 1235 height 34
type input "20 x 22 Truck doc k"
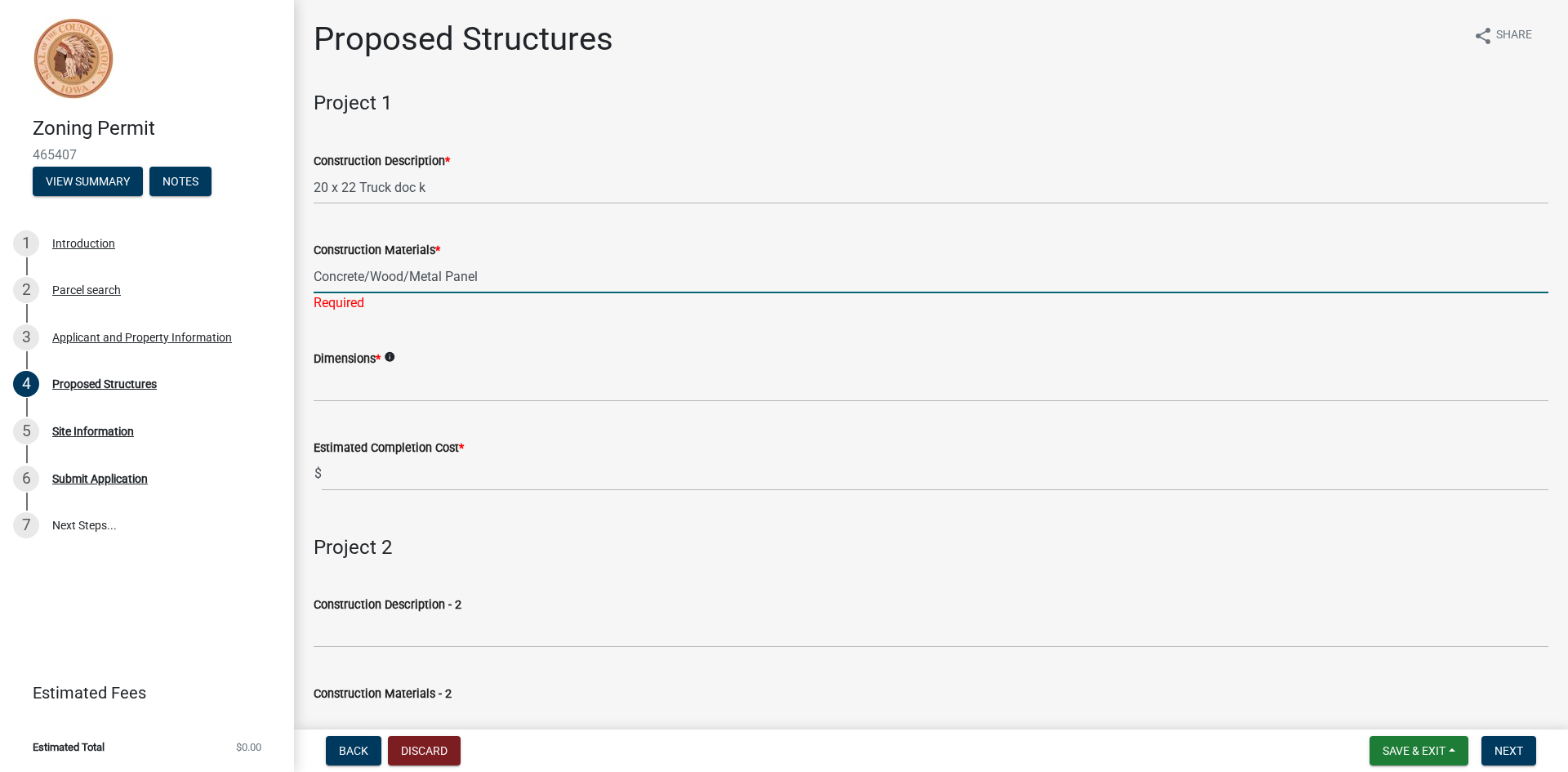
type input "Concrete/Wood/Metal Panel"
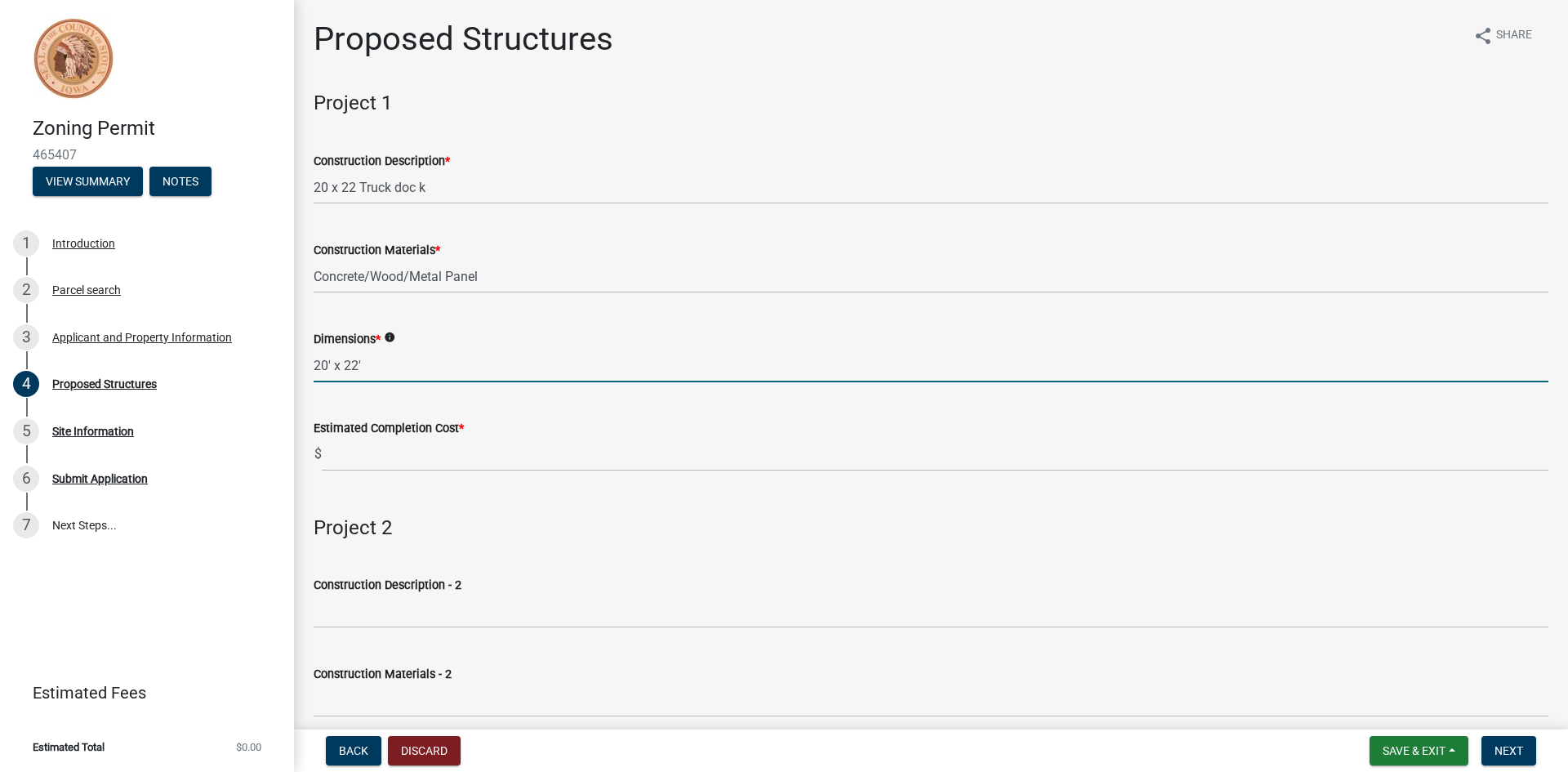
type input "20' x 22'"
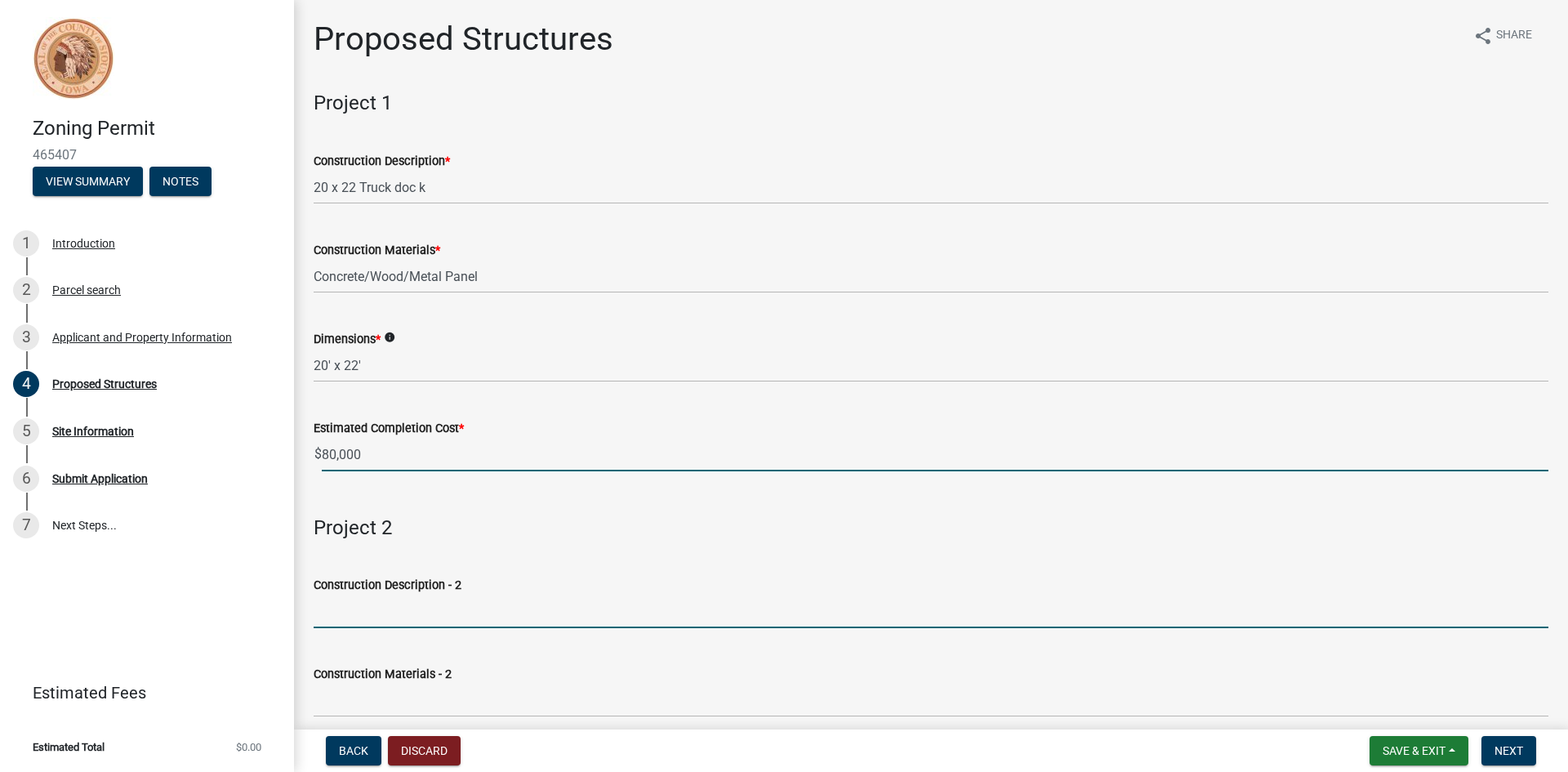
type input "80000"
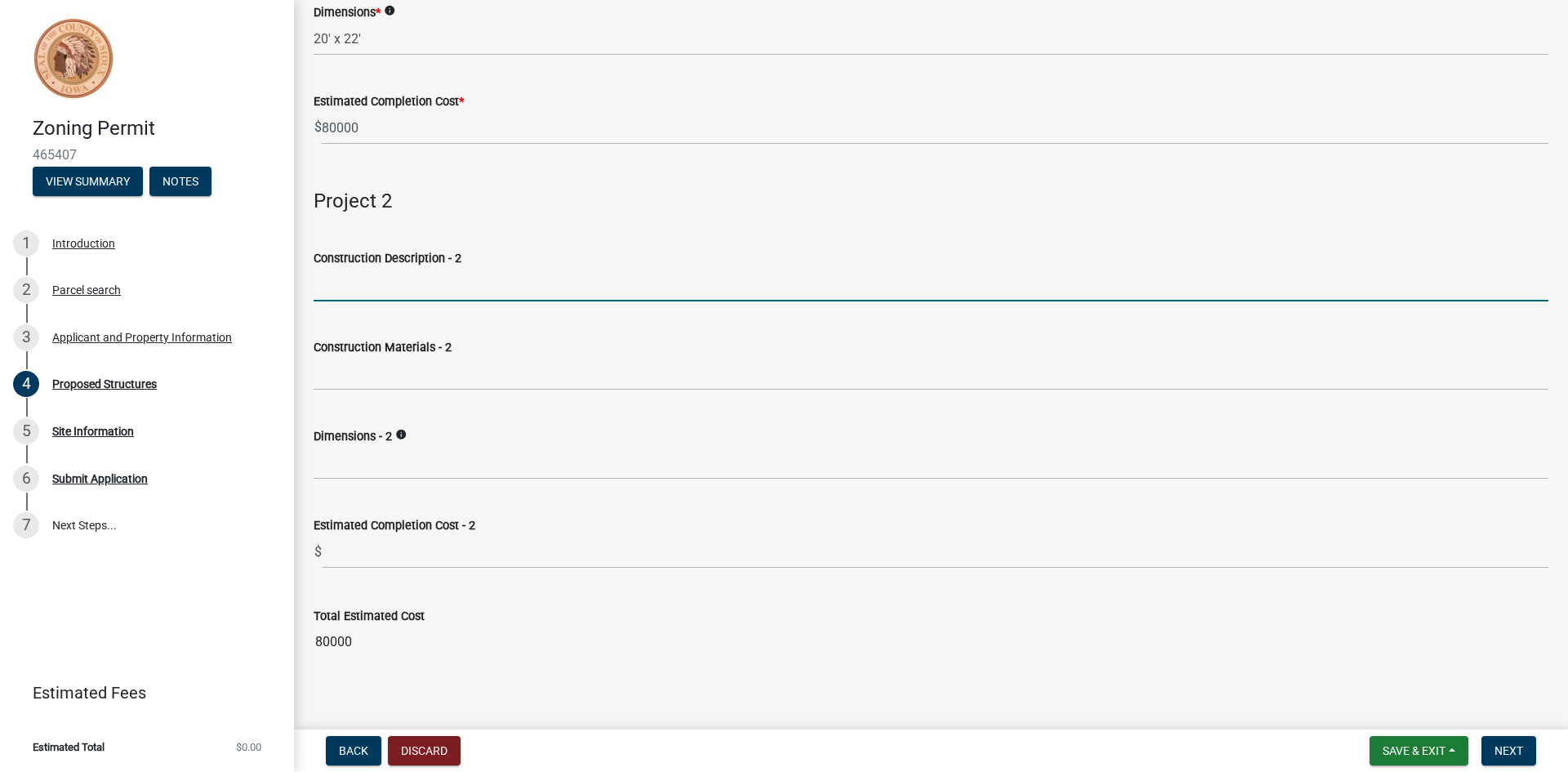
scroll to position [340, 0]
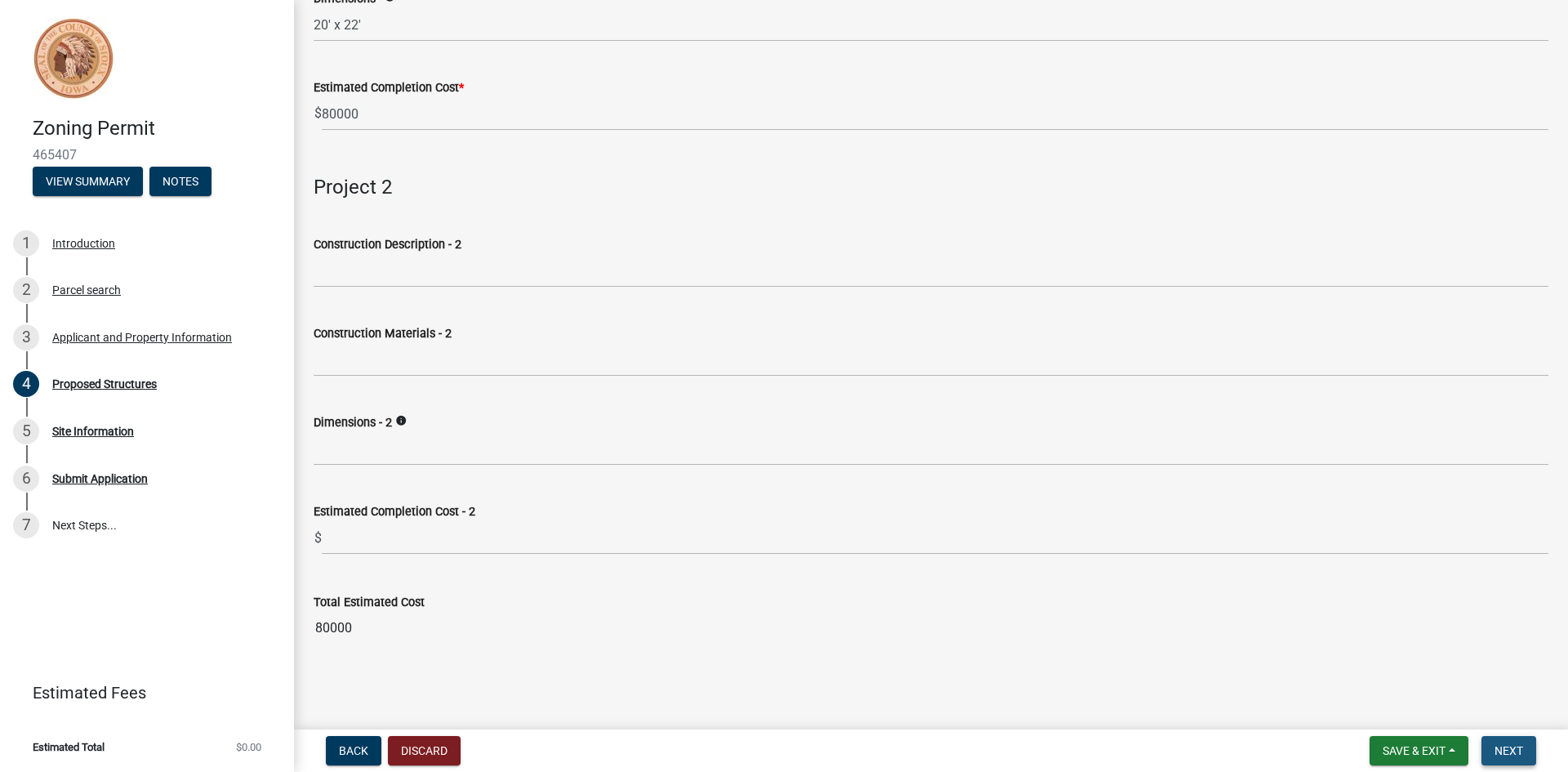
click at [1509, 749] on span "Next" at bounding box center [1508, 751] width 28 height 13
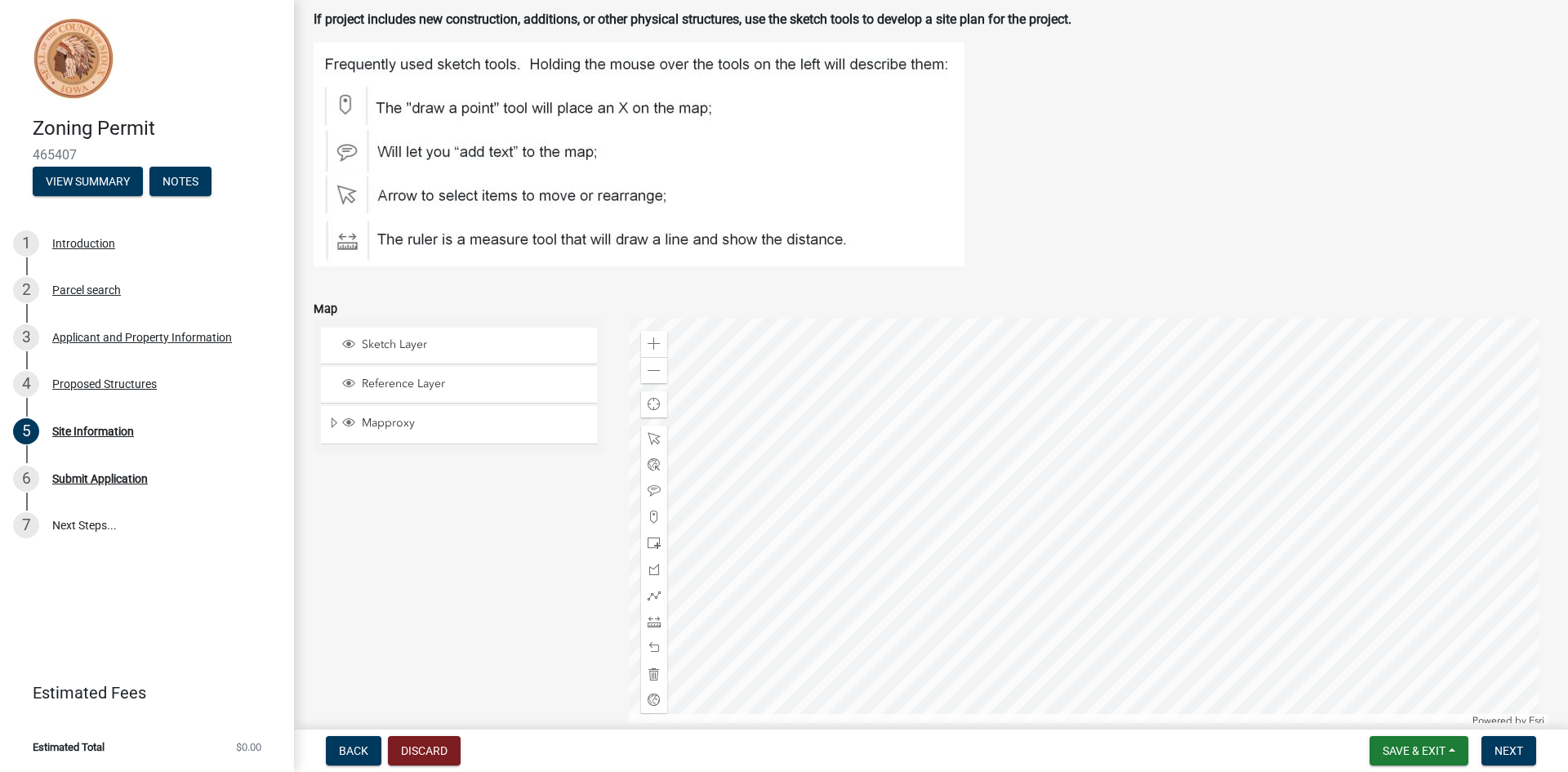
scroll to position [163, 0]
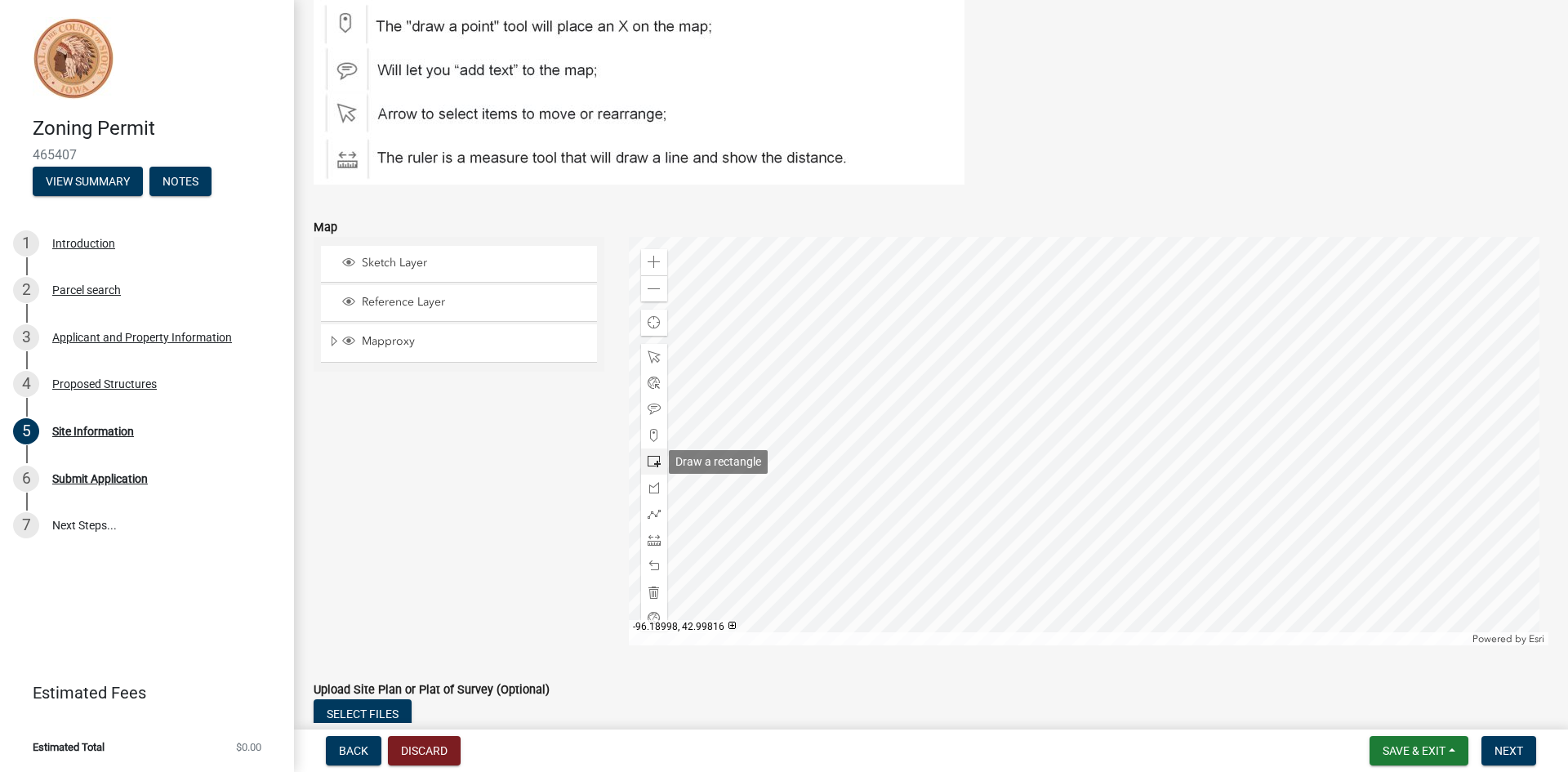
click at [648, 461] on span at bounding box center [655, 462] width 13 height 13
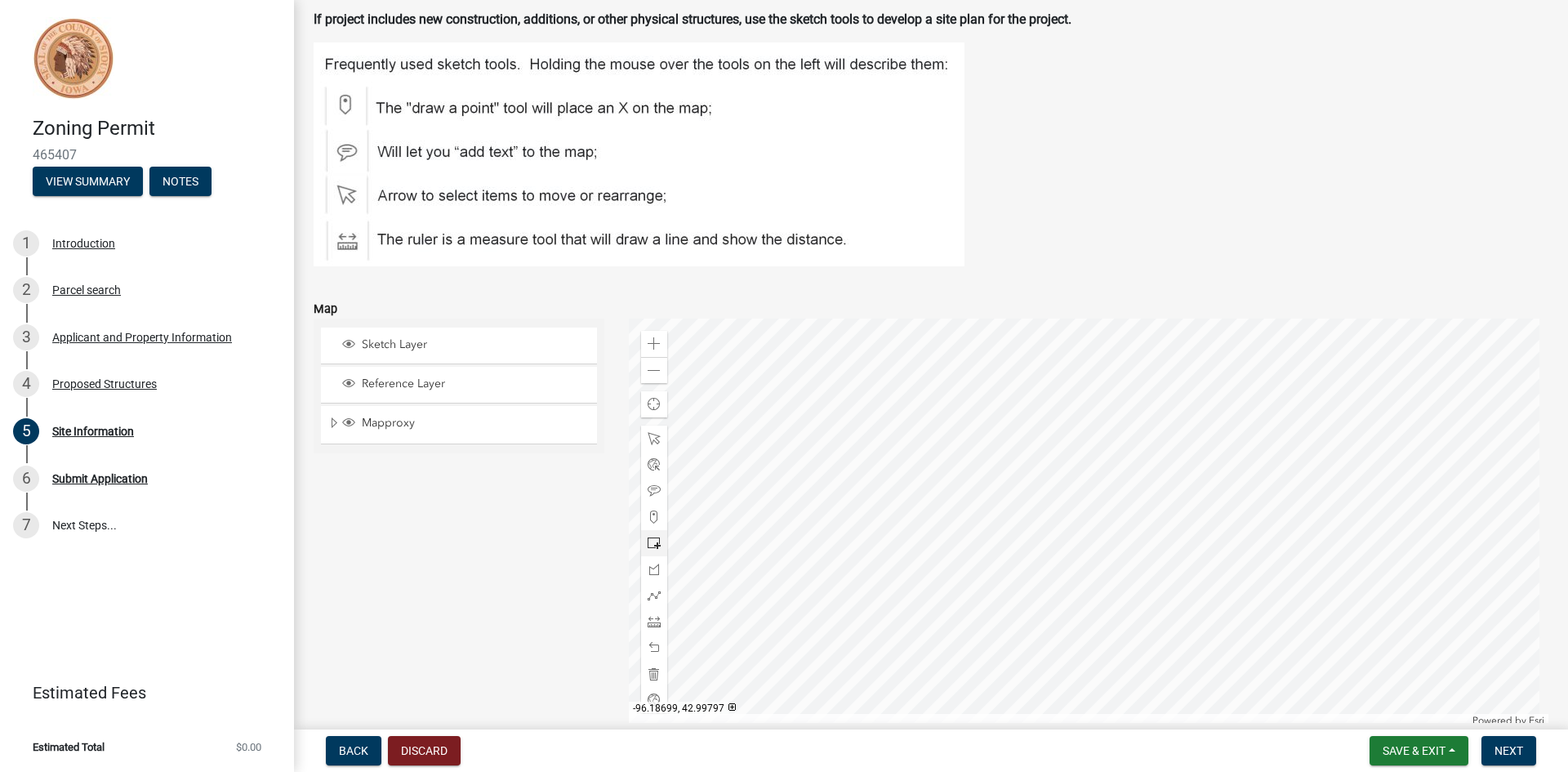
scroll to position [245, 0]
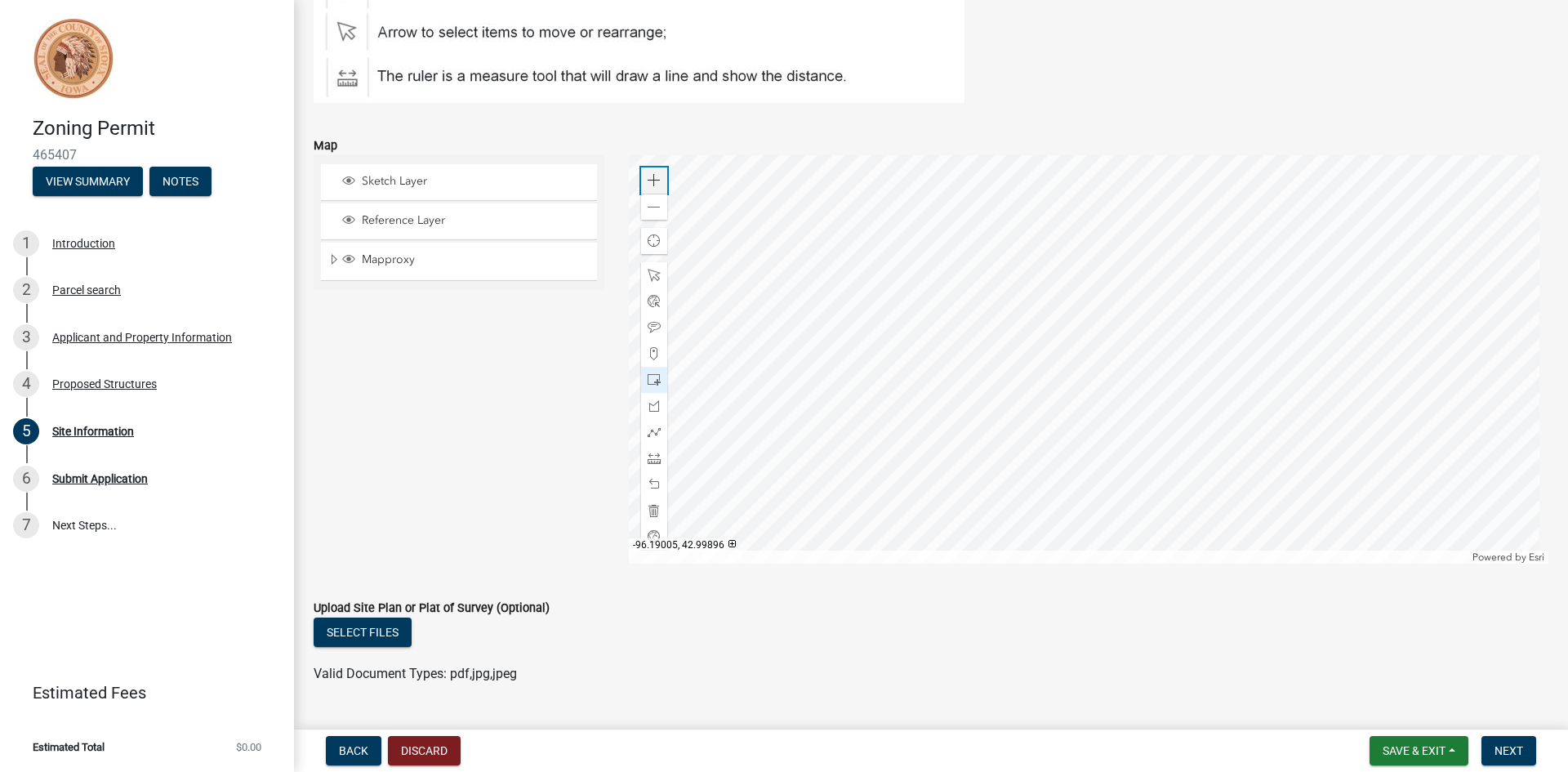
click at [655, 176] on span at bounding box center [655, 181] width 13 height 13
click at [1022, 313] on div at bounding box center [1089, 359] width 920 height 408
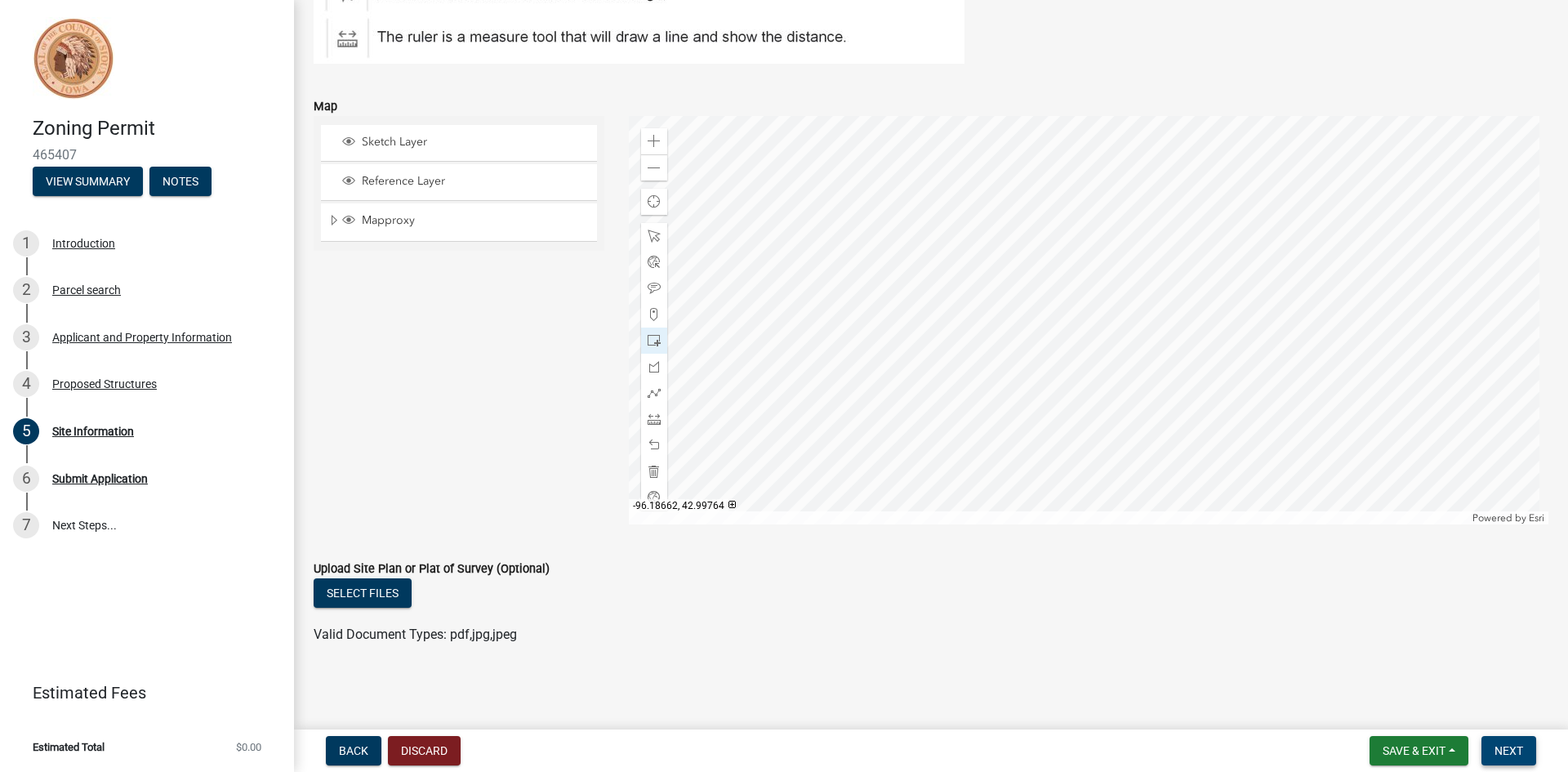
click at [1503, 754] on span "Next" at bounding box center [1508, 751] width 28 height 13
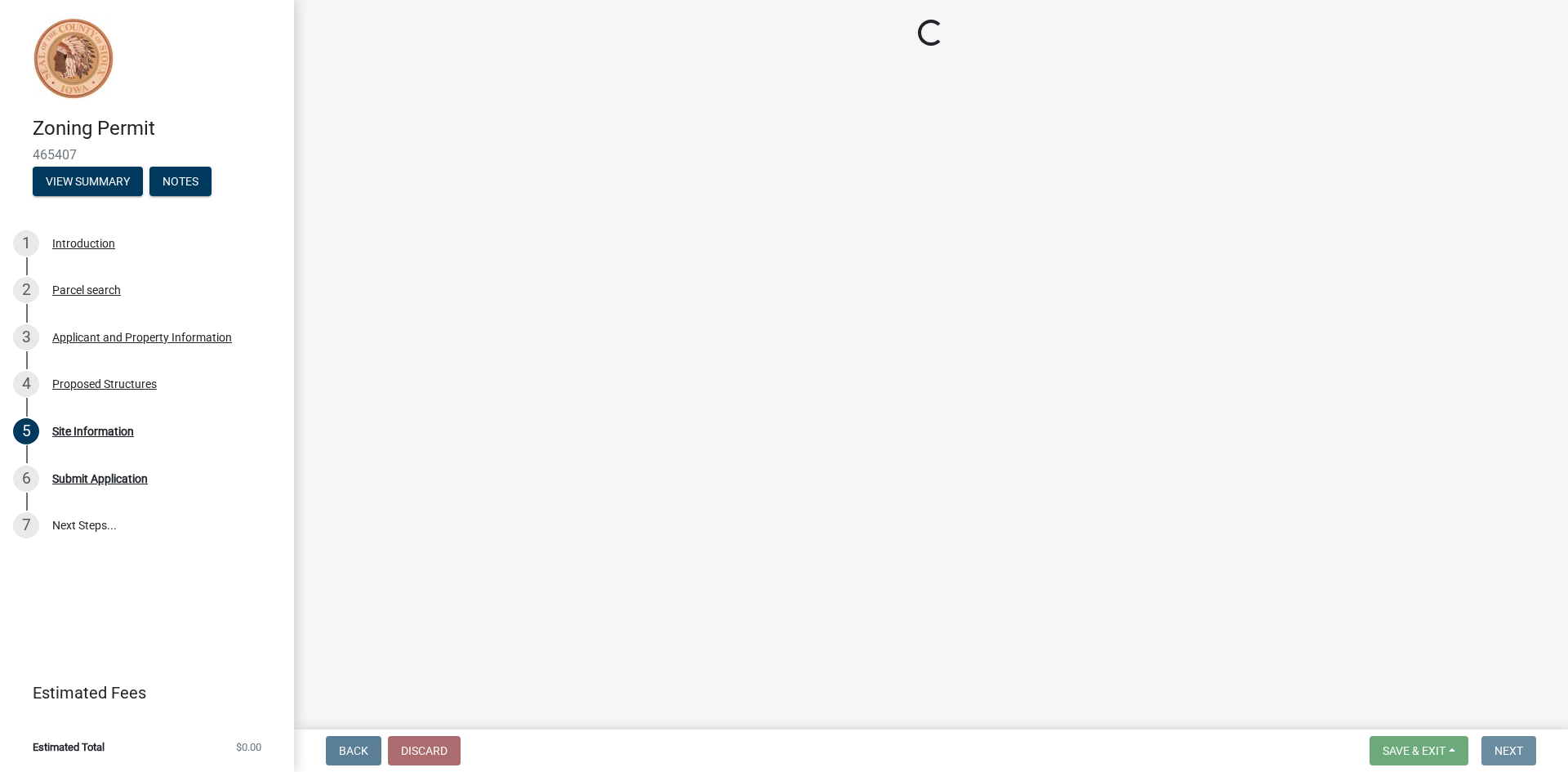
scroll to position [0, 0]
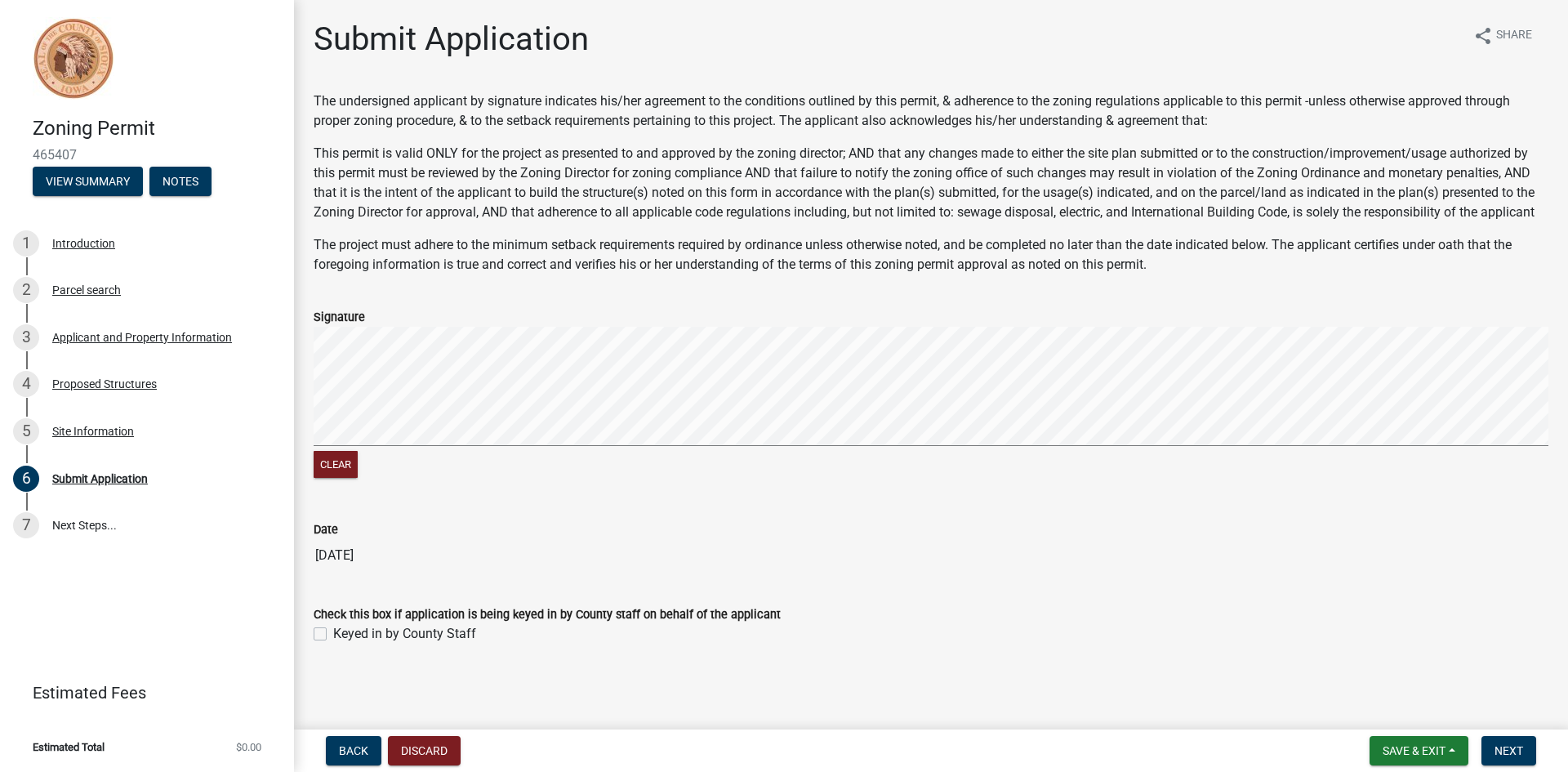
click at [409, 296] on form "Signature Clear" at bounding box center [931, 385] width 1235 height 194
click at [1513, 752] on span "Next" at bounding box center [1508, 751] width 28 height 13
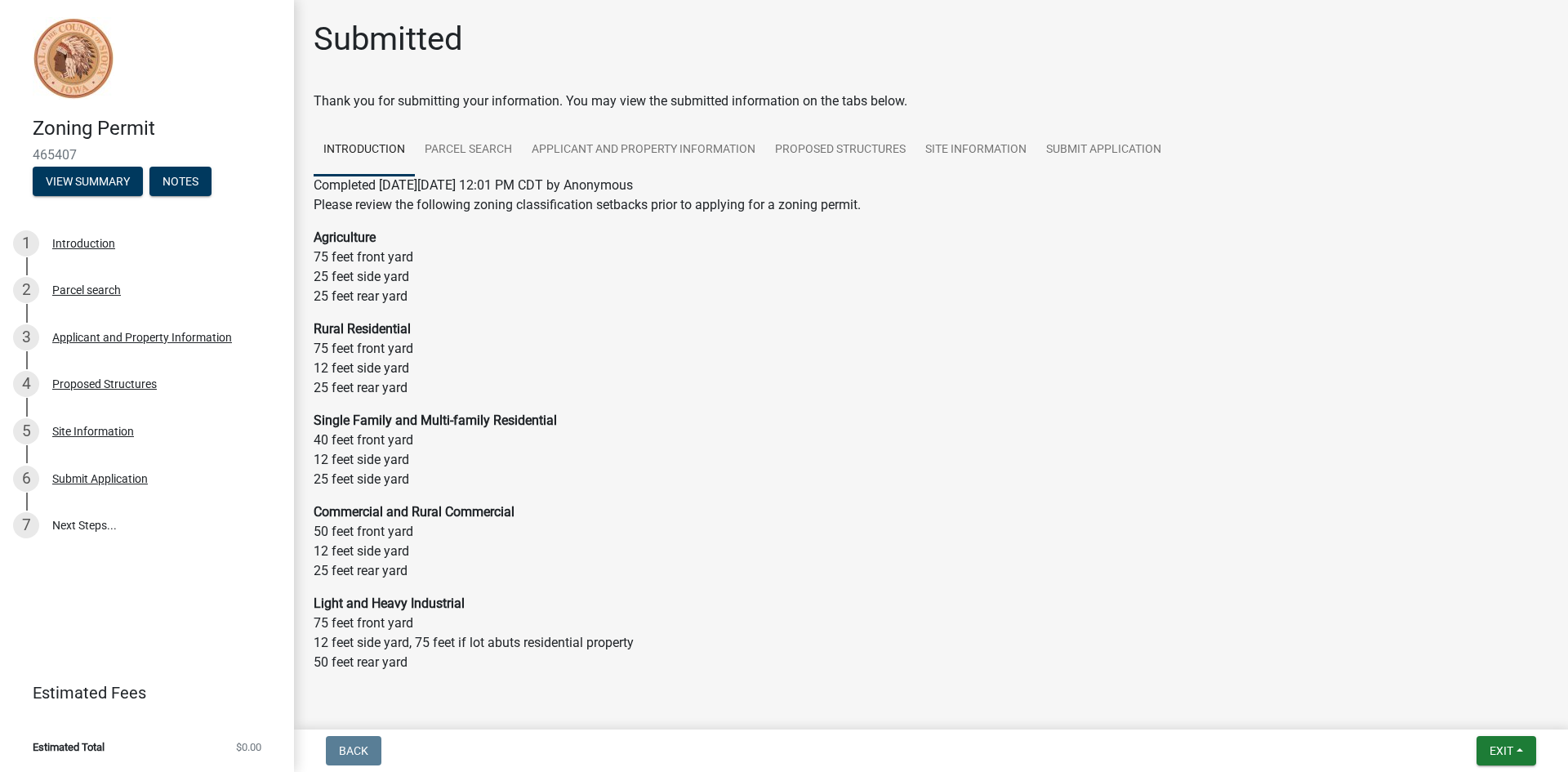
scroll to position [46, 0]
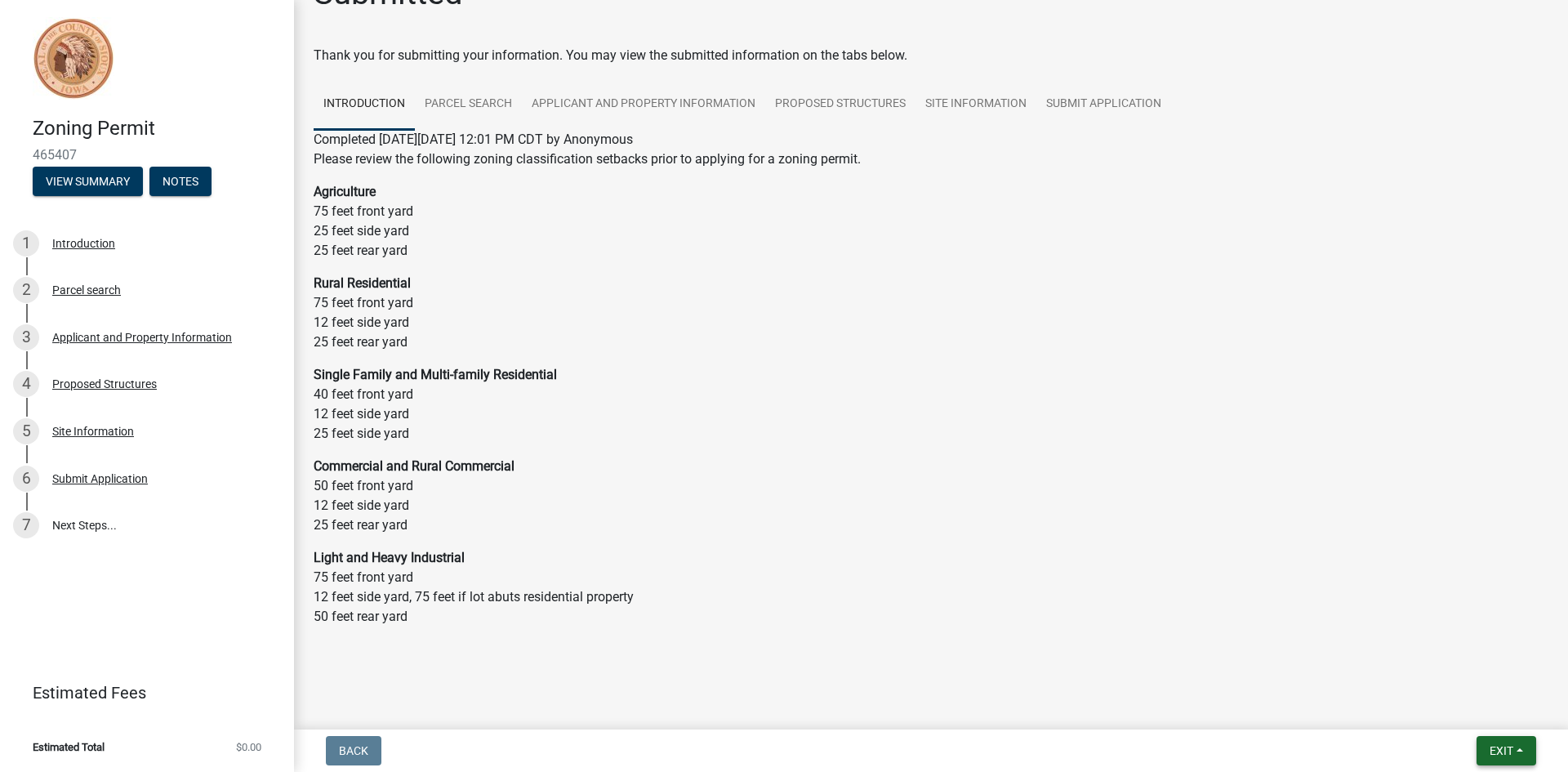
click at [1497, 748] on span "Exit" at bounding box center [1502, 751] width 23 height 13
click at [1446, 707] on button "Save & Exit" at bounding box center [1471, 708] width 131 height 39
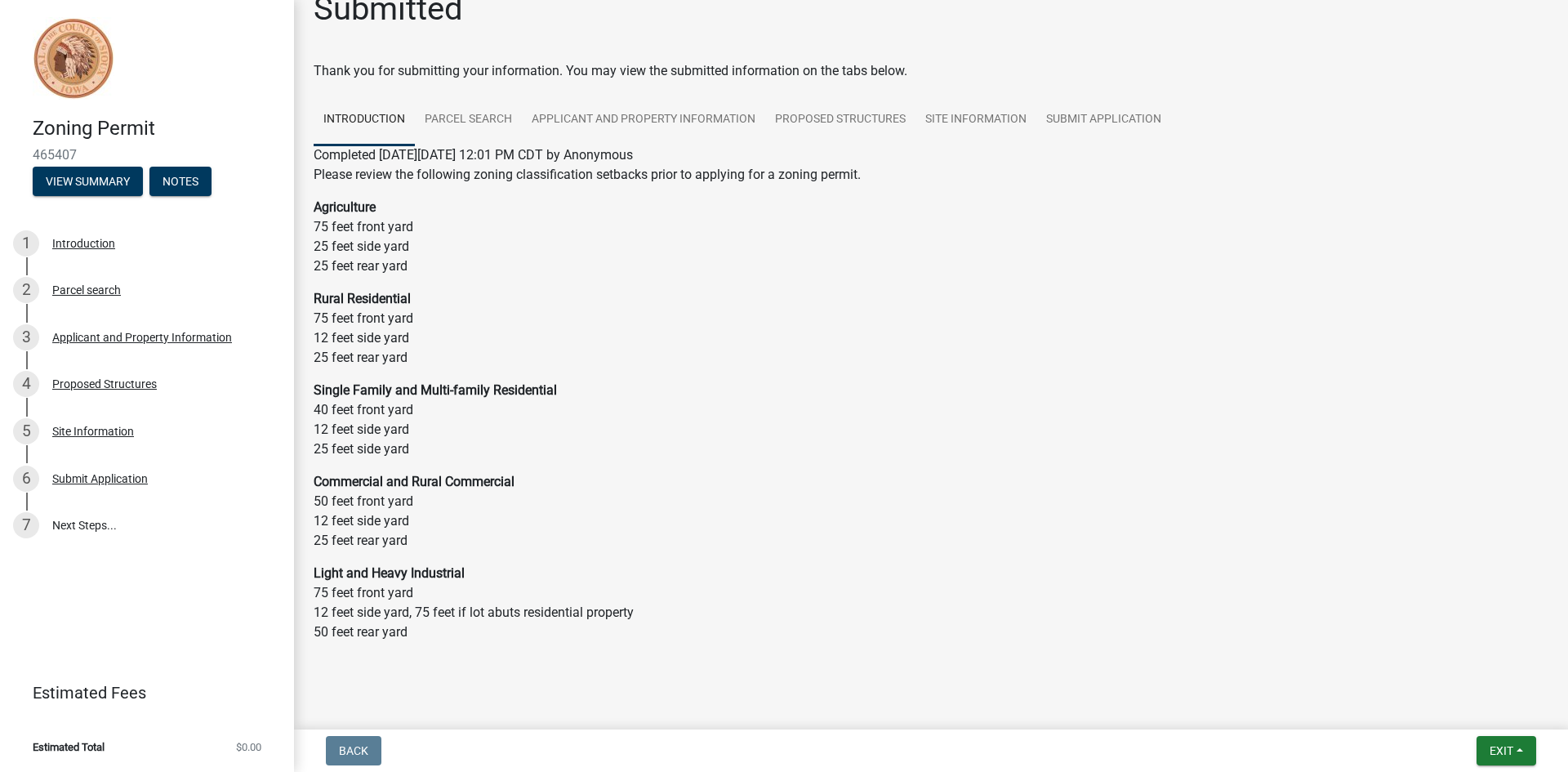
scroll to position [46, 0]
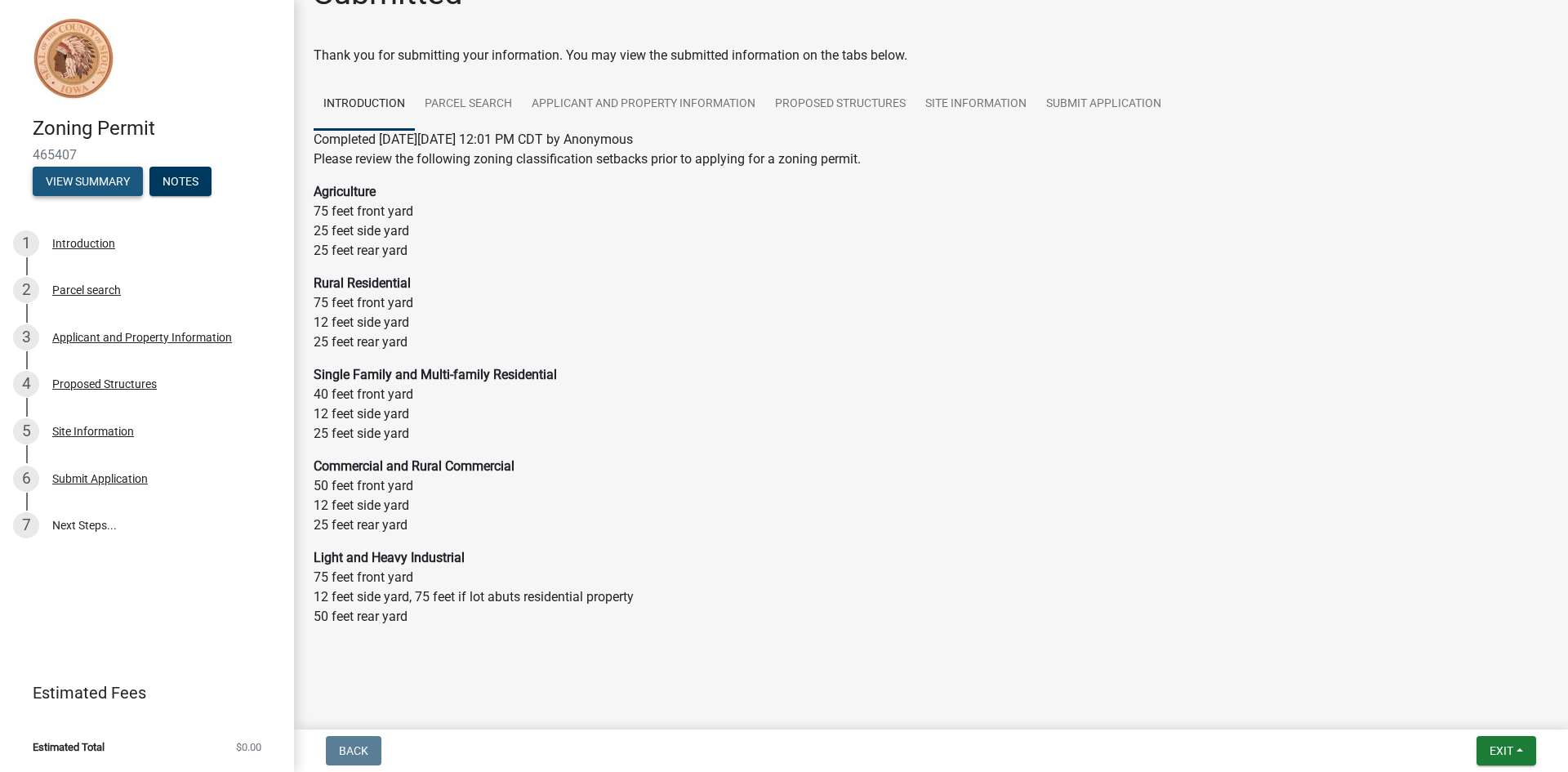
click at [70, 179] on button "View Summary" at bounding box center [88, 181] width 111 height 29
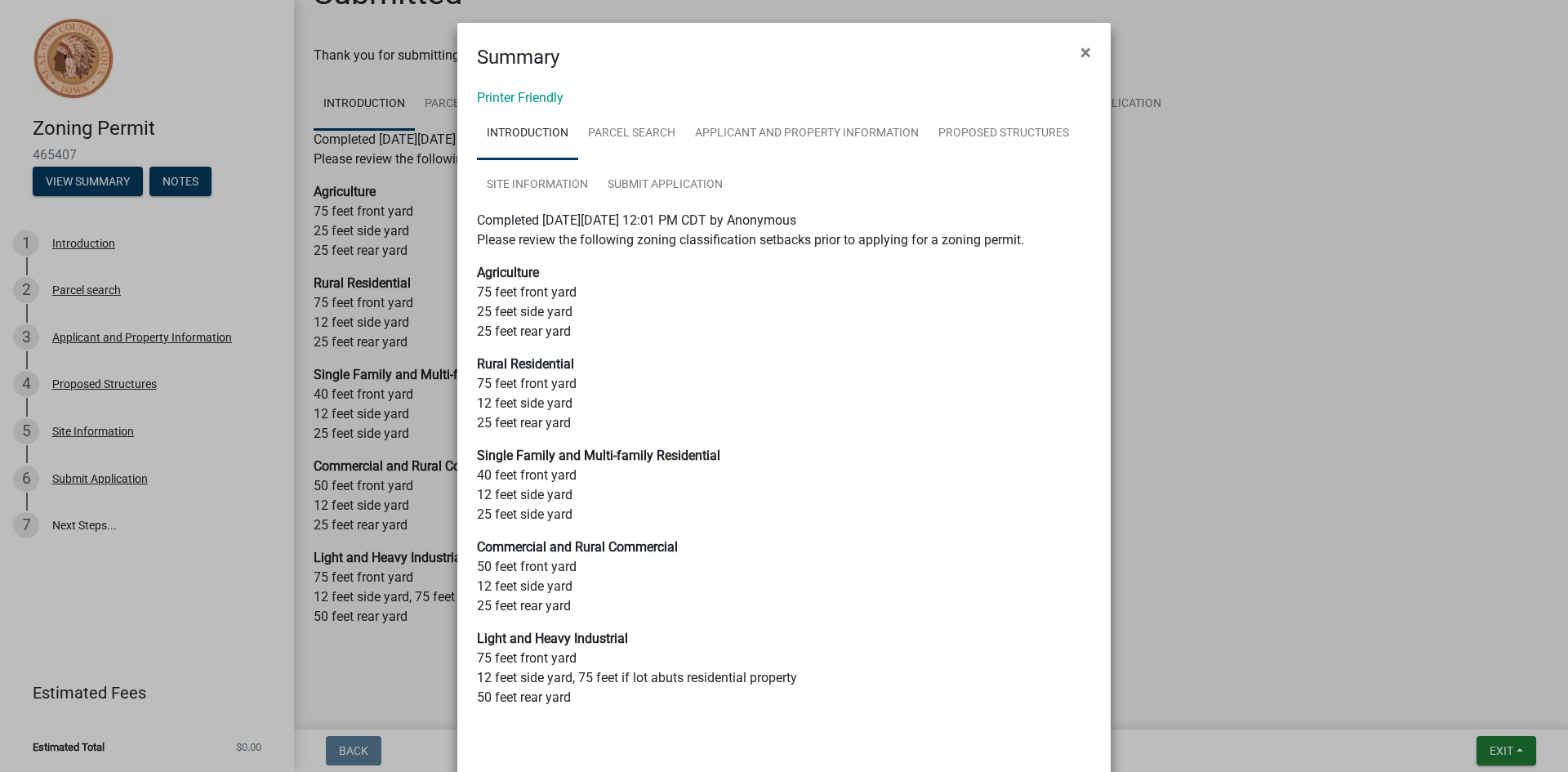
scroll to position [71, 0]
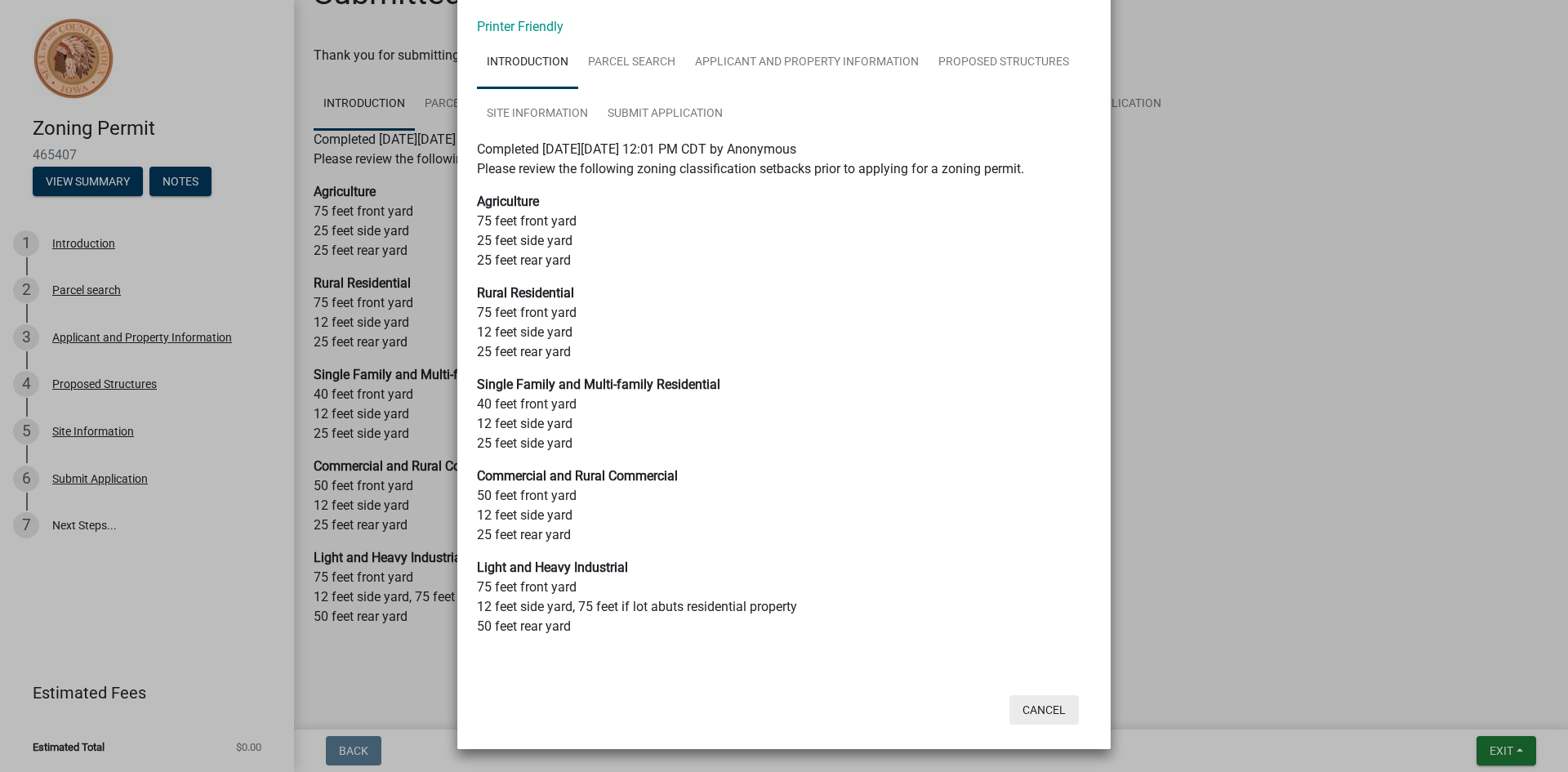
click at [1037, 708] on button "Cancel" at bounding box center [1044, 709] width 70 height 29
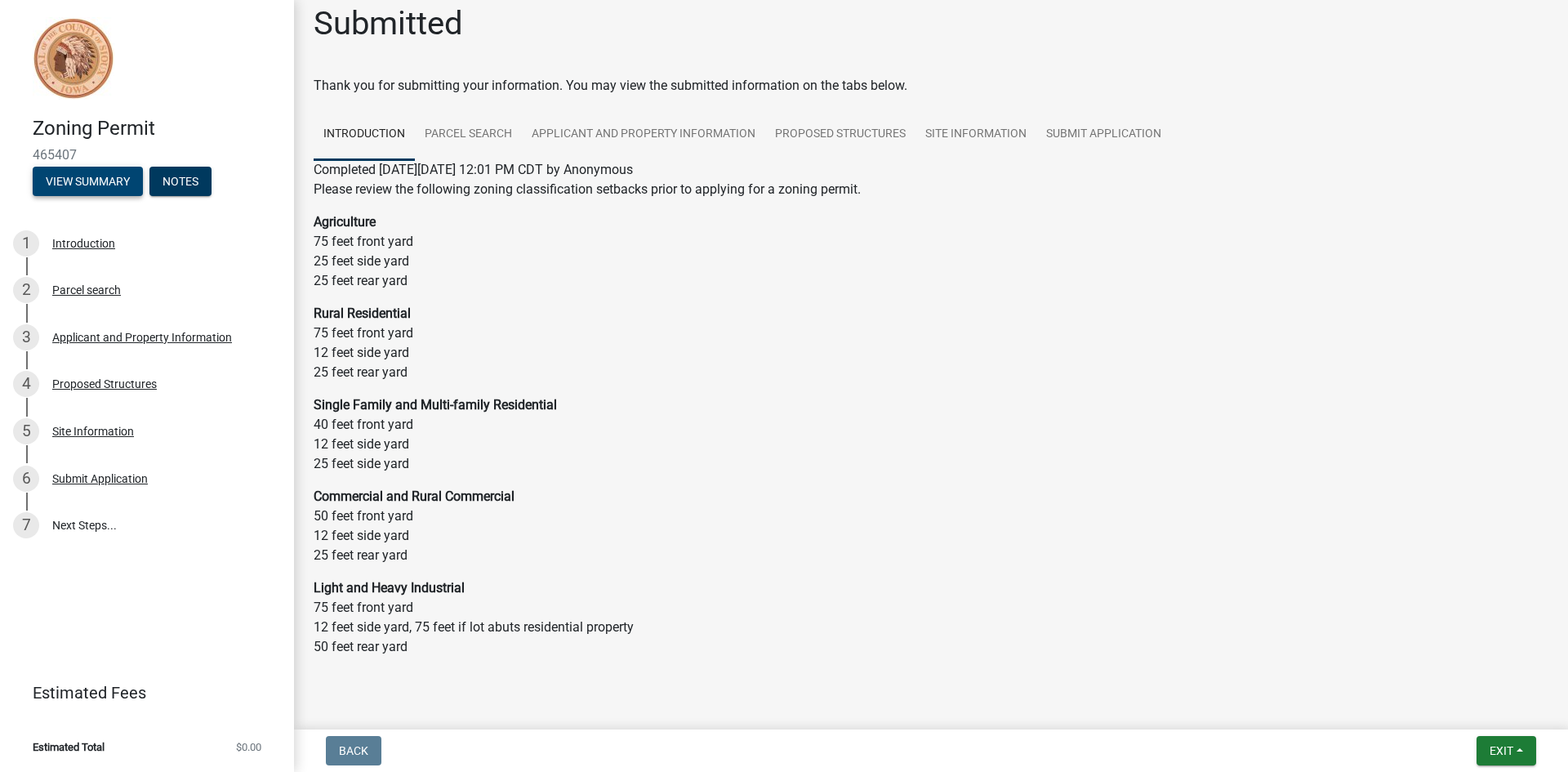
scroll to position [0, 0]
